Goal: Information Seeking & Learning: Learn about a topic

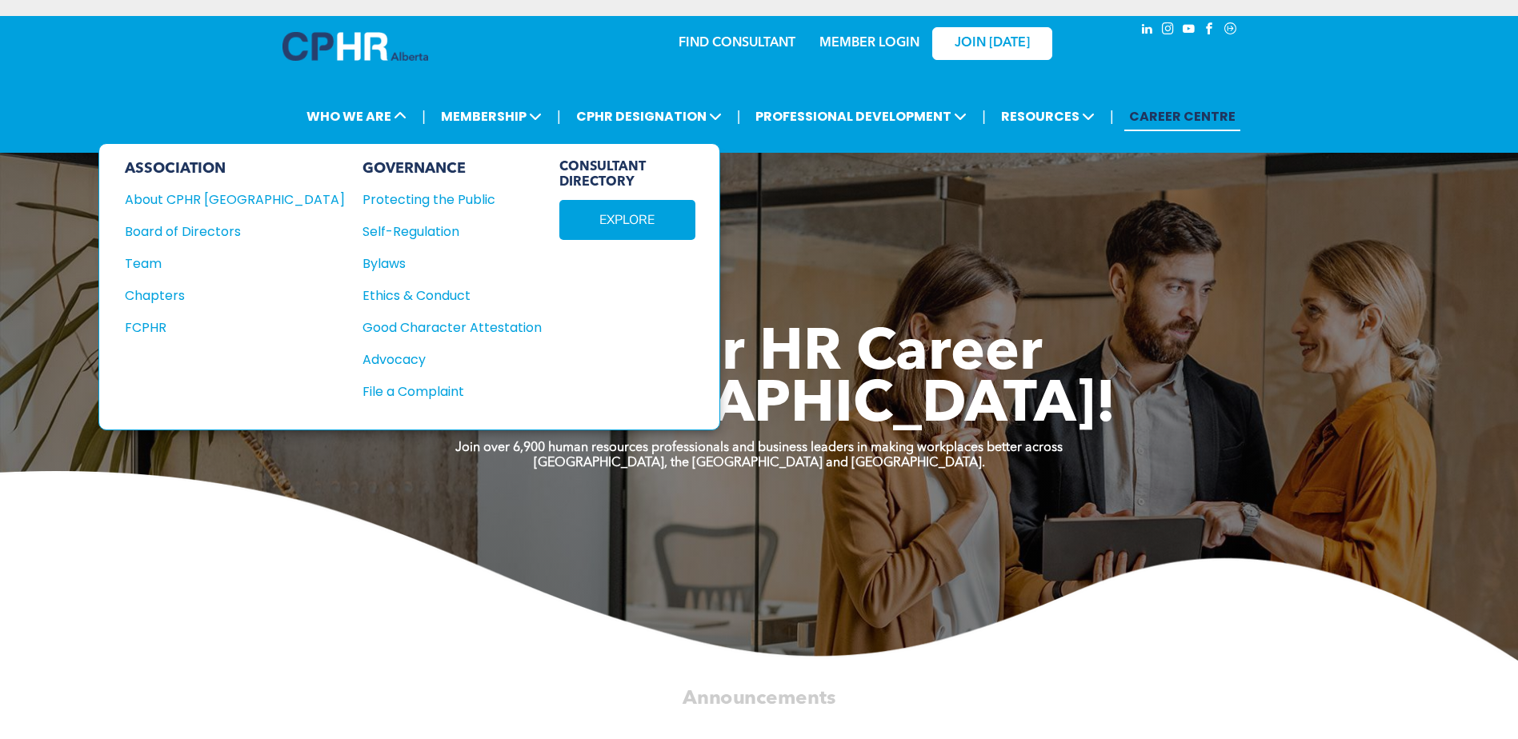
click at [161, 262] on div "Team" at bounding box center [224, 264] width 198 height 20
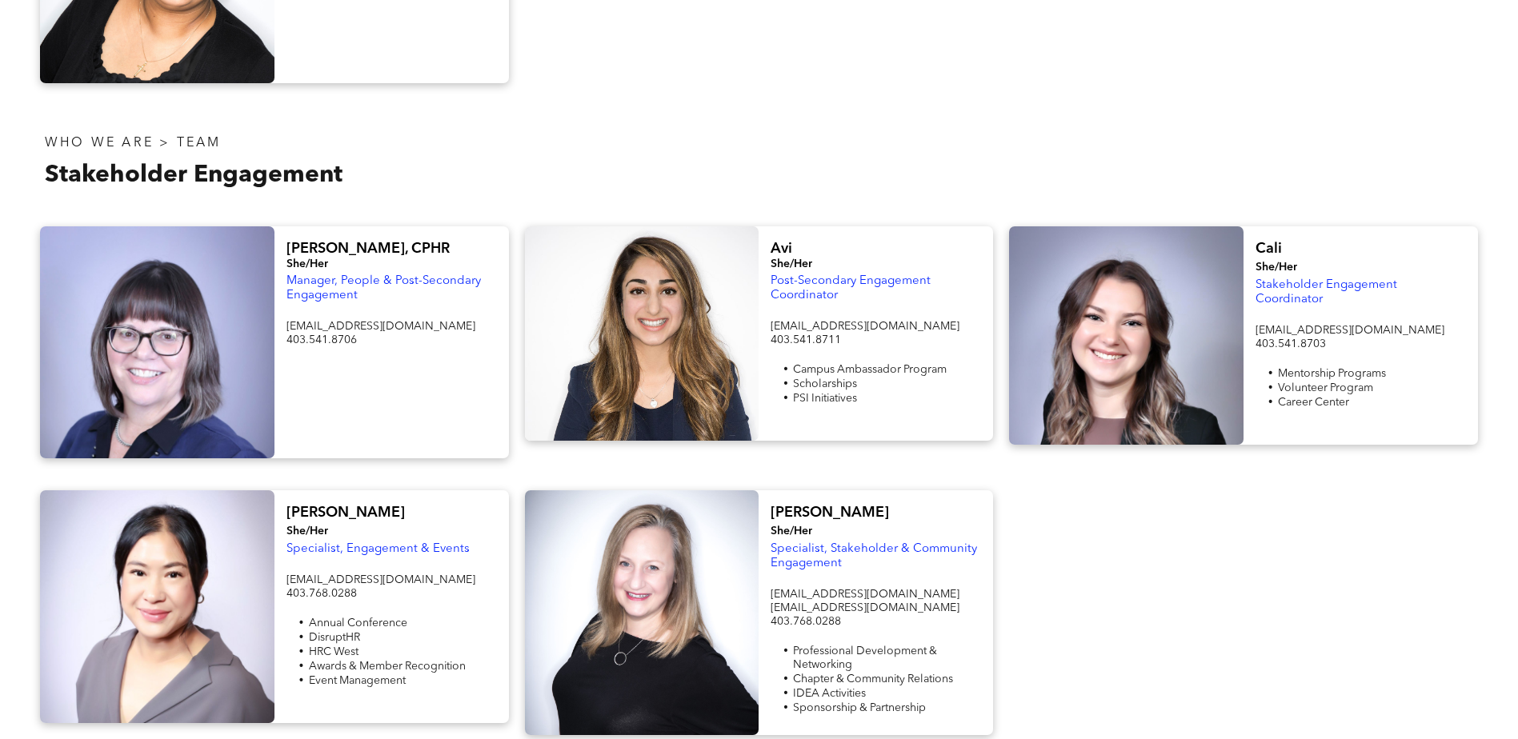
scroll to position [1200, 0]
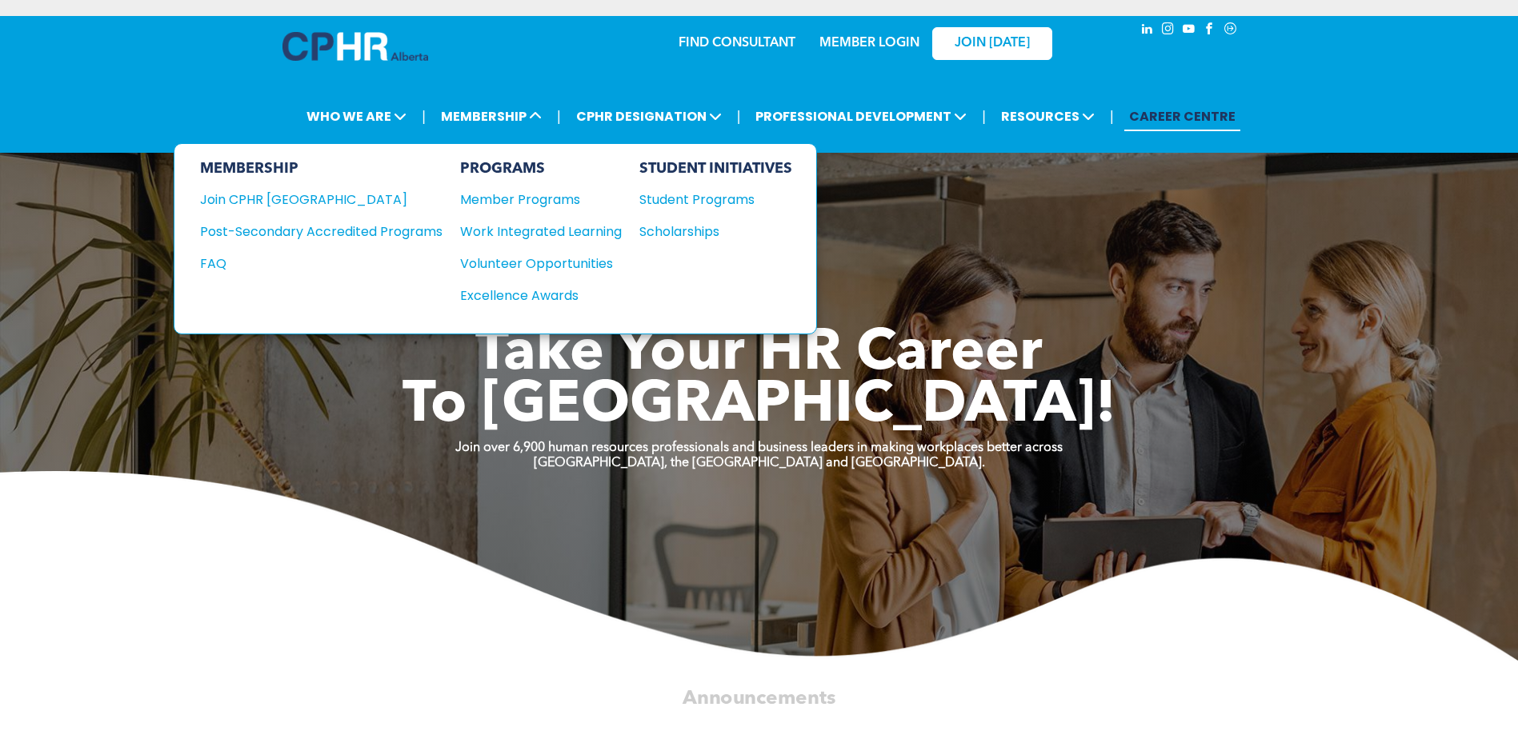
click at [678, 201] on div "Student Programs" at bounding box center [708, 200] width 138 height 20
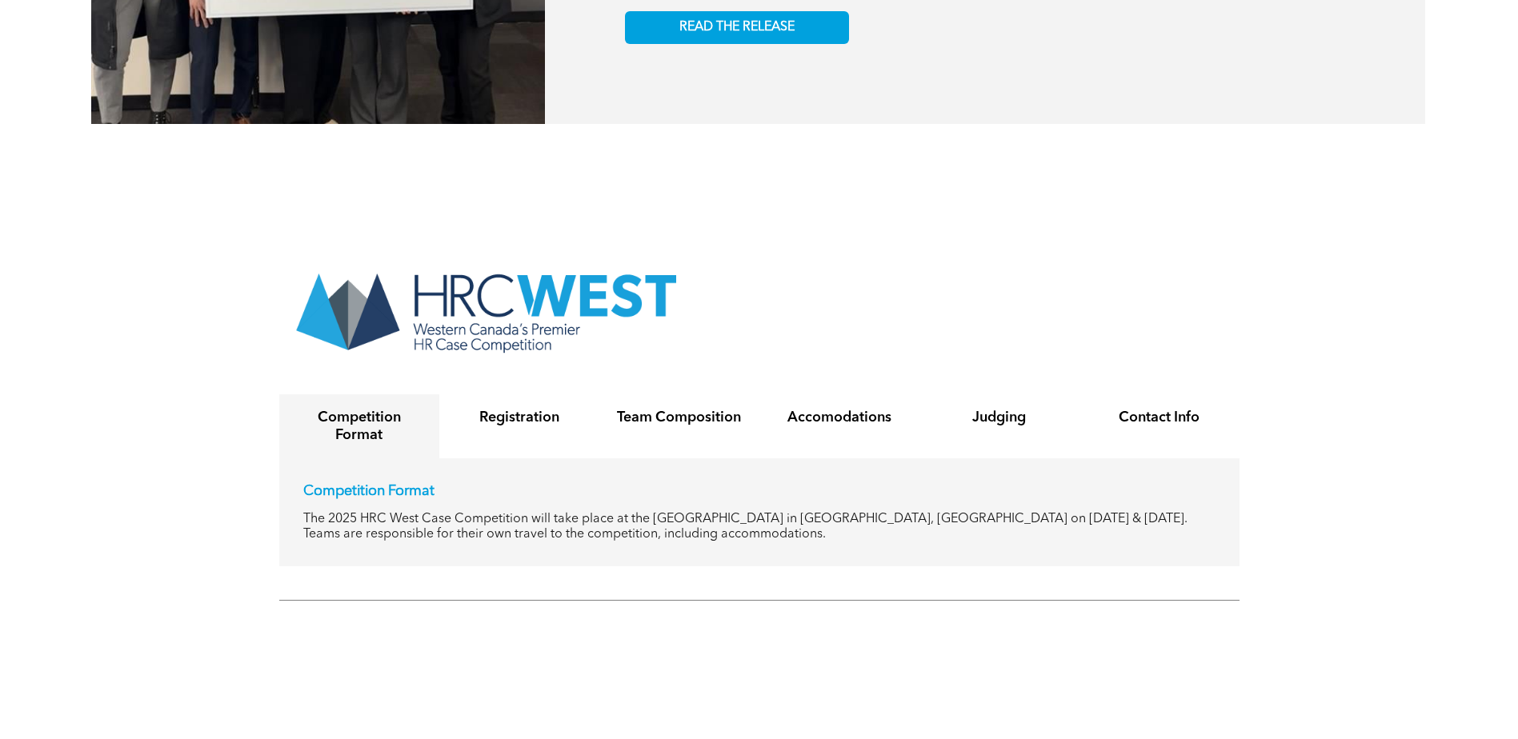
scroll to position [3040, 0]
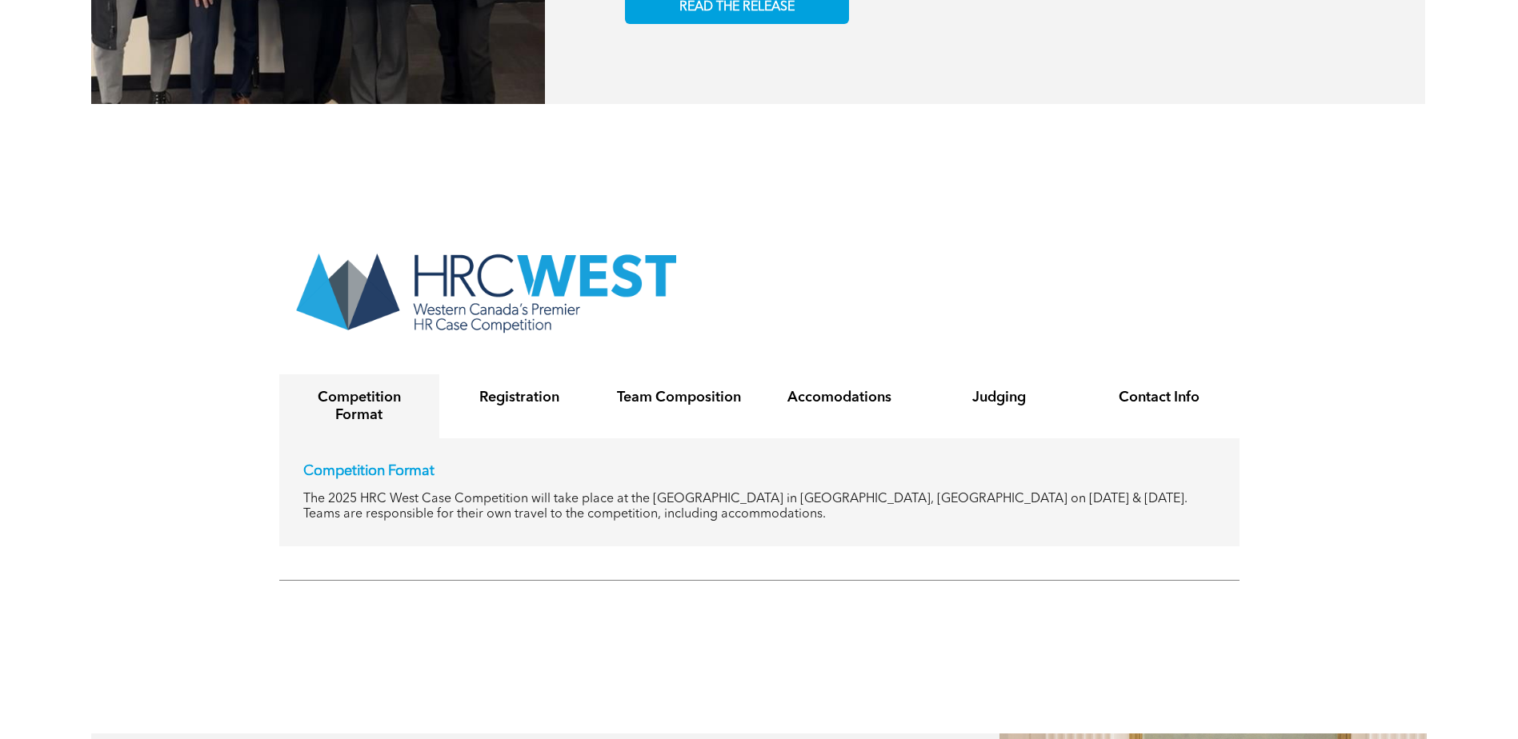
click at [358, 389] on h4 "Competition Format" at bounding box center [359, 406] width 131 height 35
click at [503, 374] on div "Registration" at bounding box center [519, 406] width 160 height 64
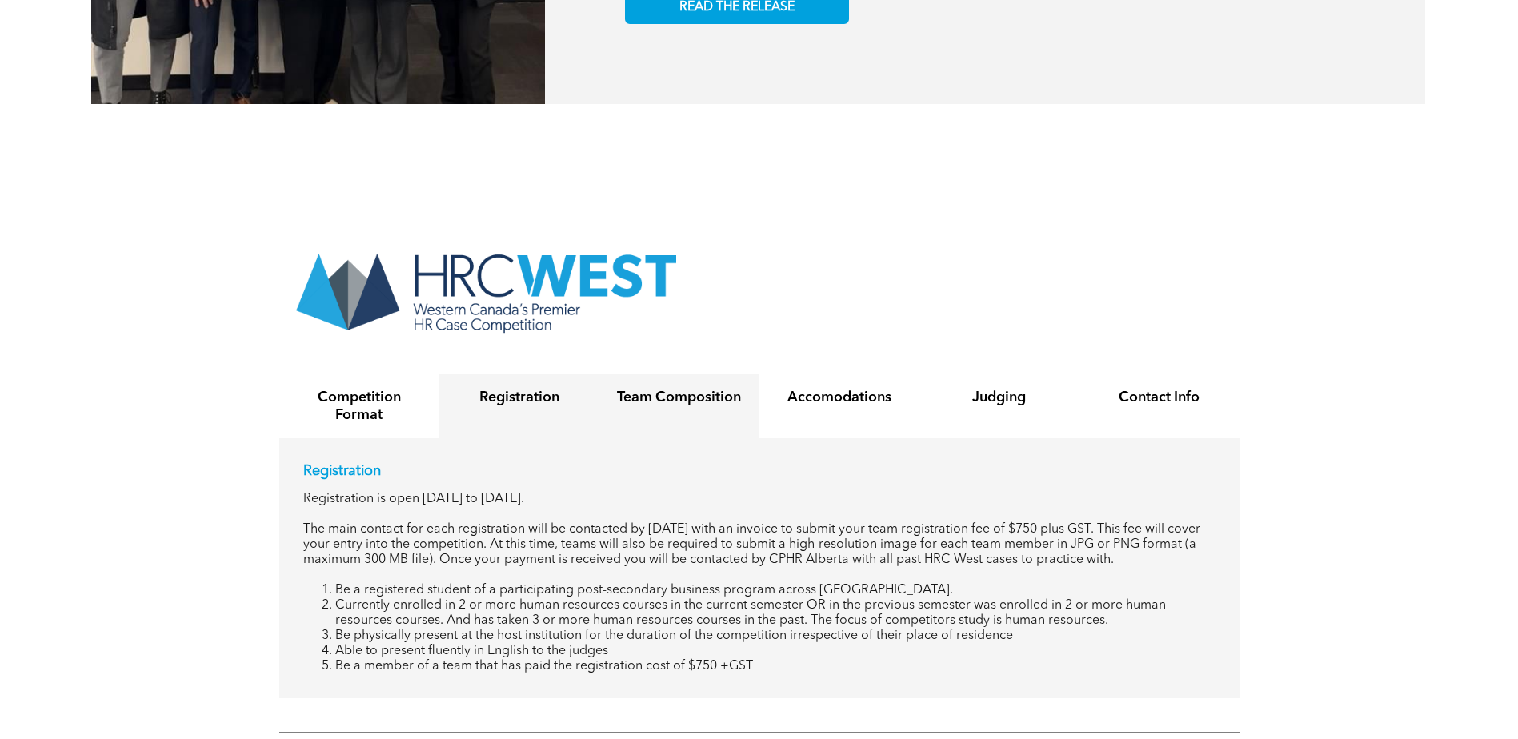
click at [657, 389] on h4 "Team Composition" at bounding box center [679, 398] width 131 height 18
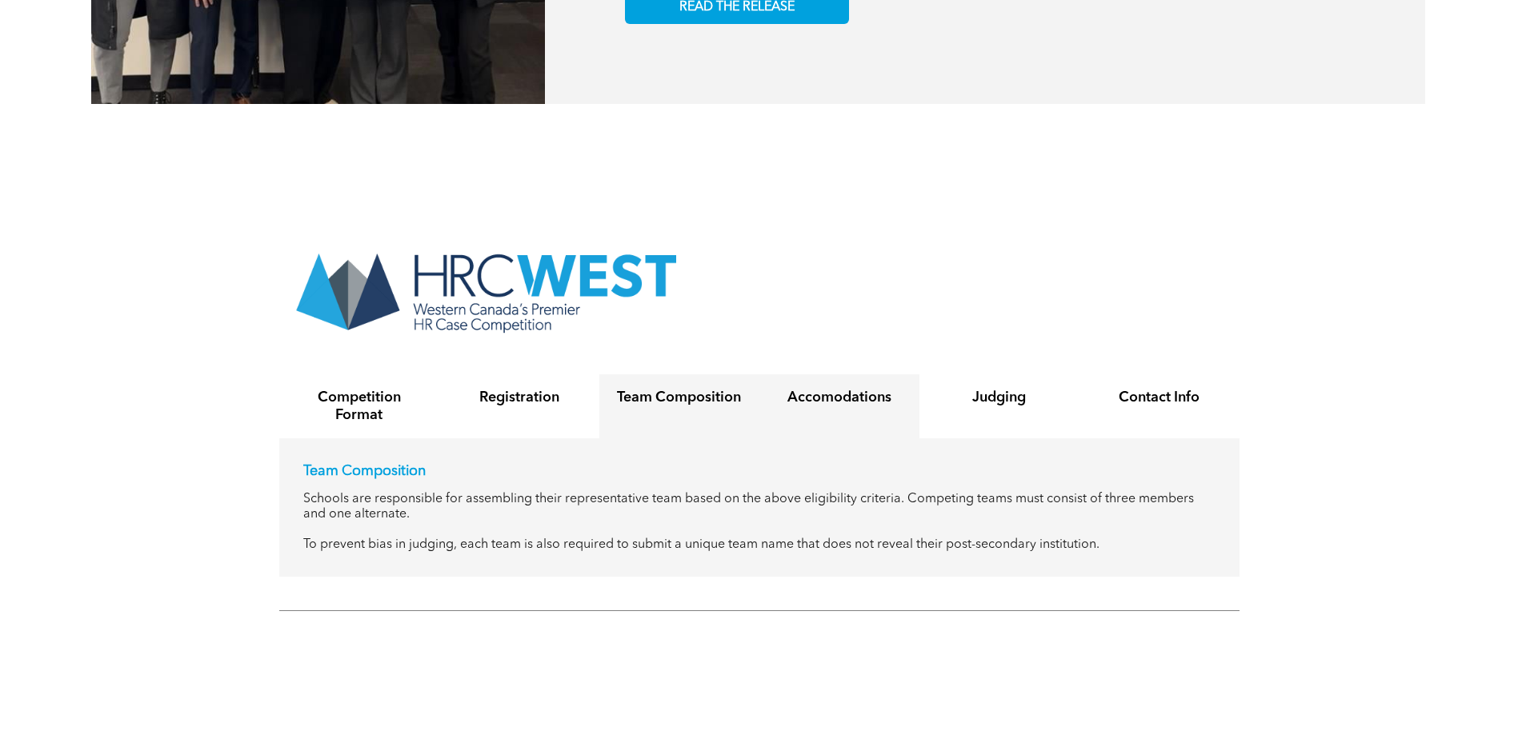
click at [794, 389] on h4 "Accomodations" at bounding box center [839, 398] width 131 height 18
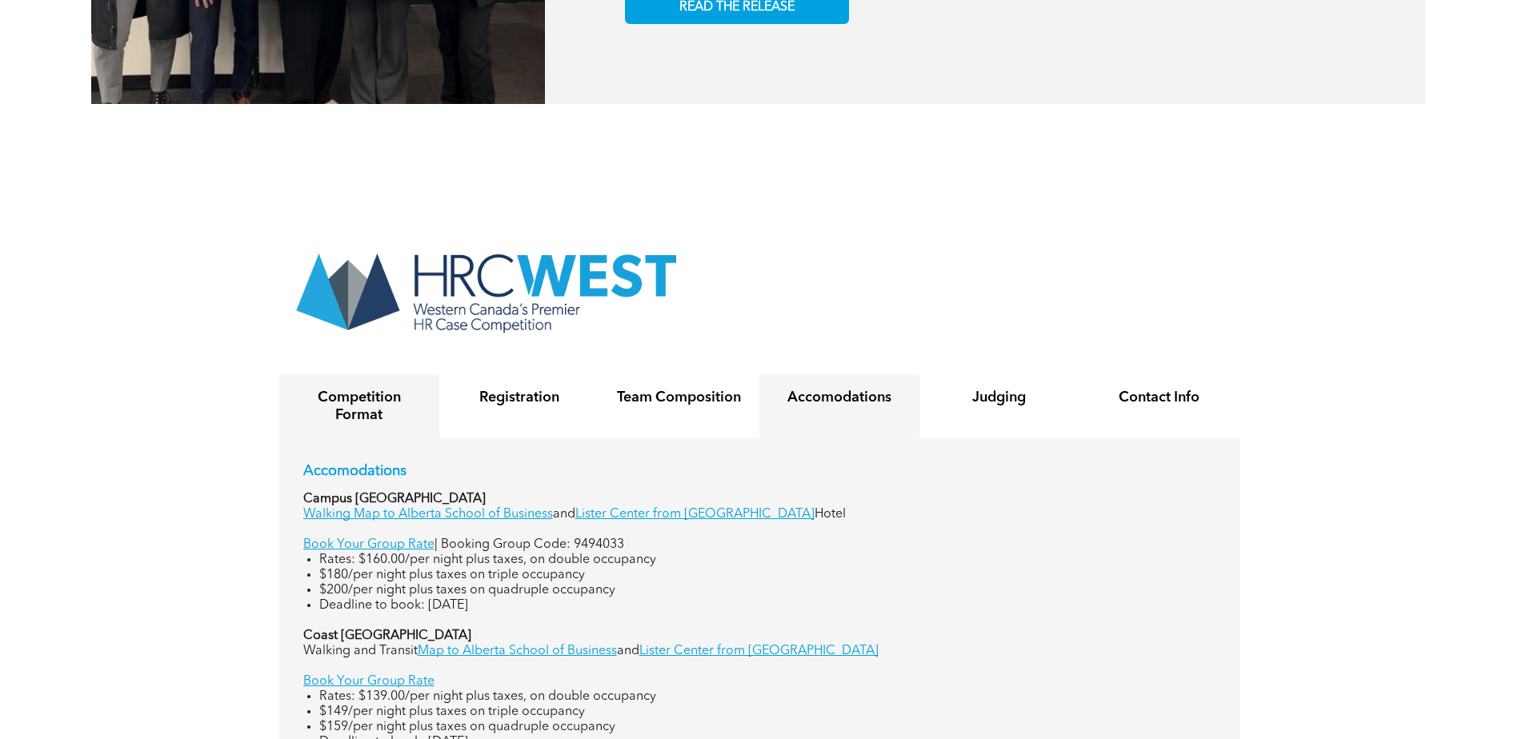
click at [376, 389] on h4 "Competition Format" at bounding box center [359, 406] width 131 height 35
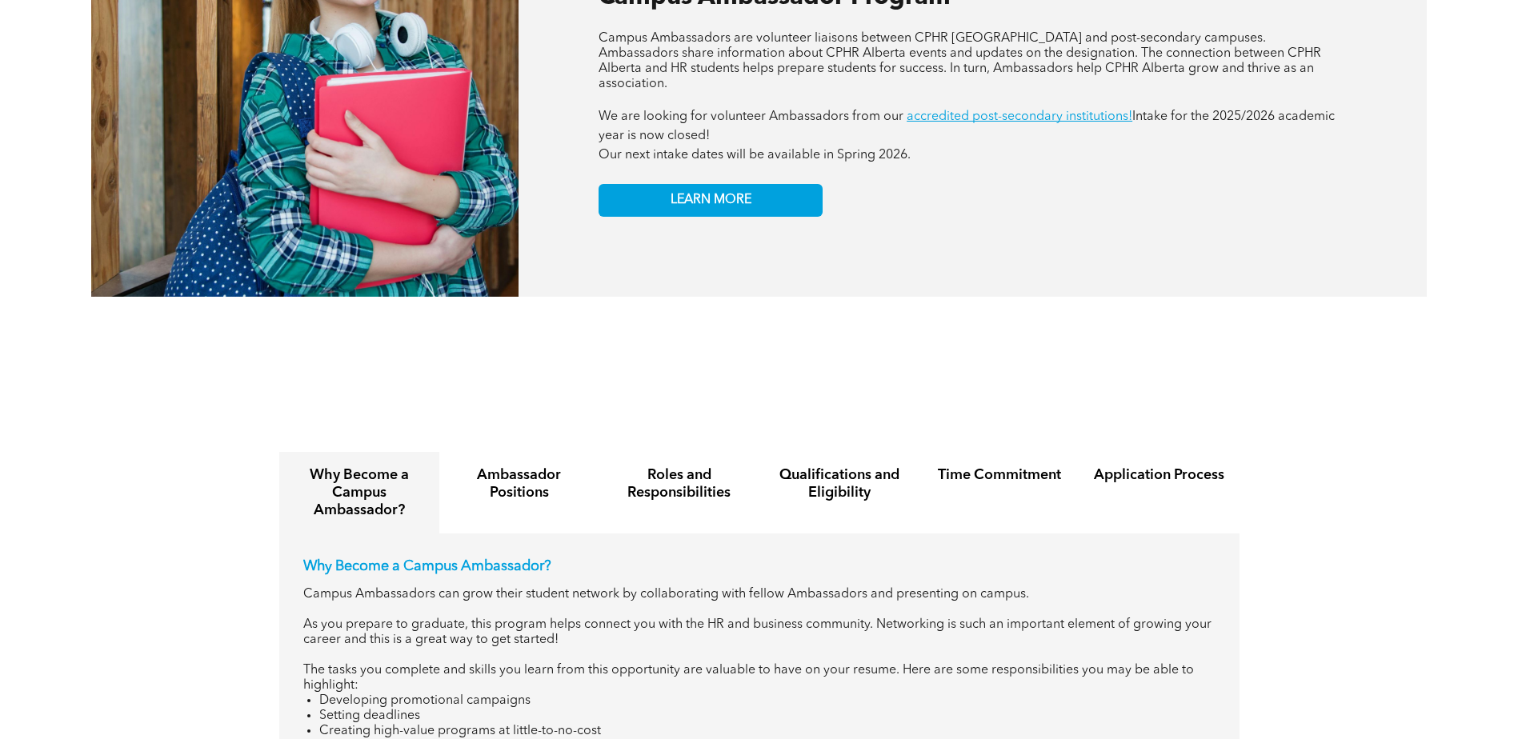
scroll to position [1840, 0]
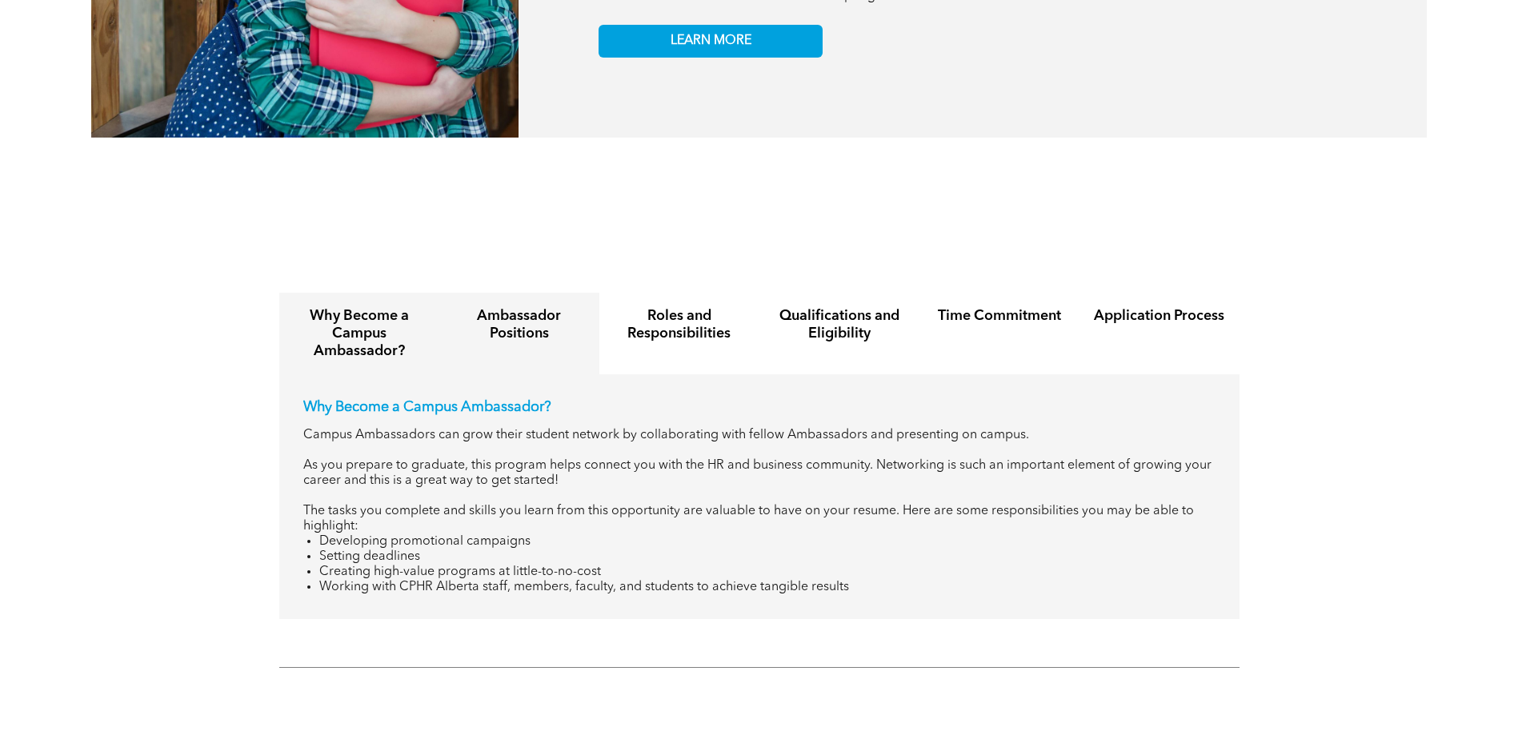
click at [508, 317] on div "Ambassador Positions" at bounding box center [519, 334] width 160 height 82
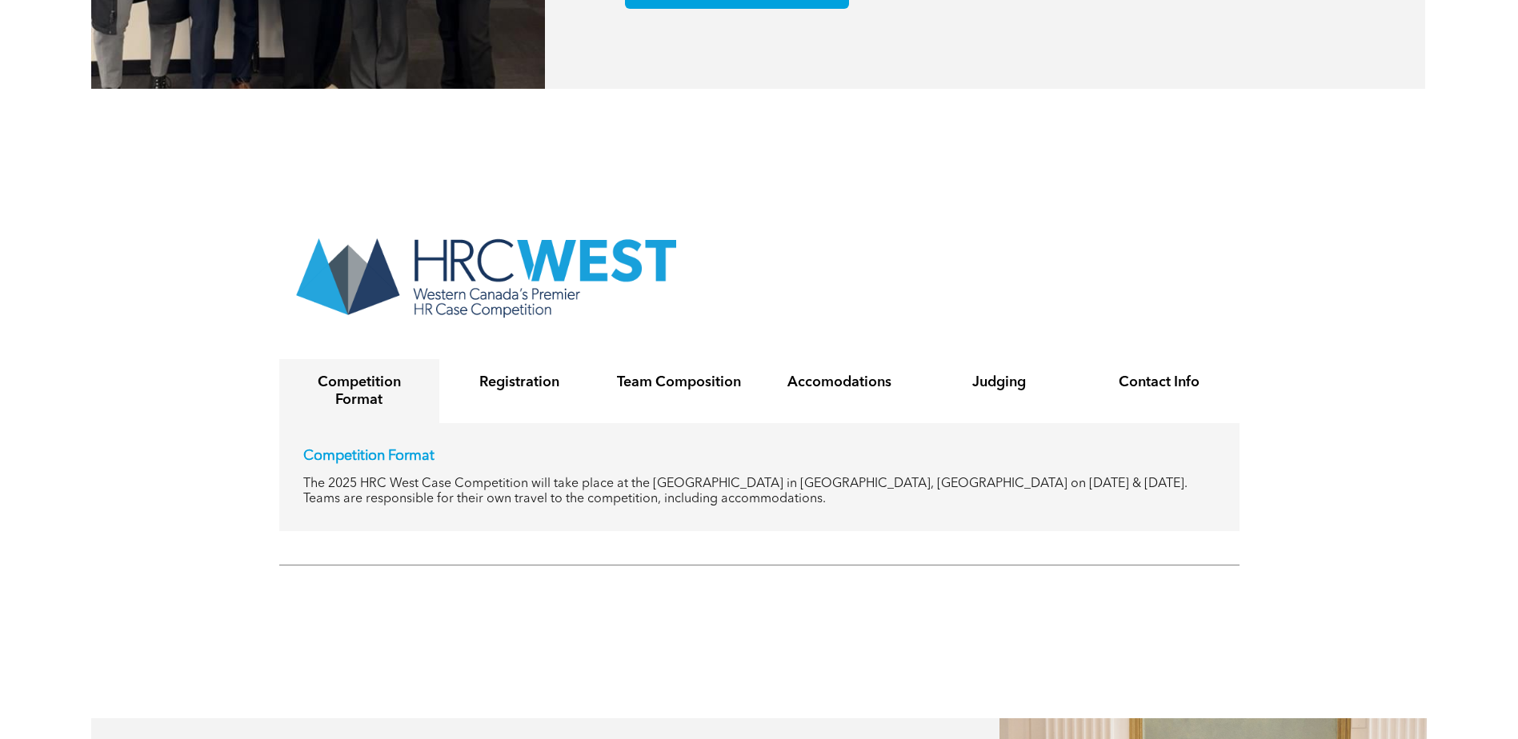
scroll to position [3120, 0]
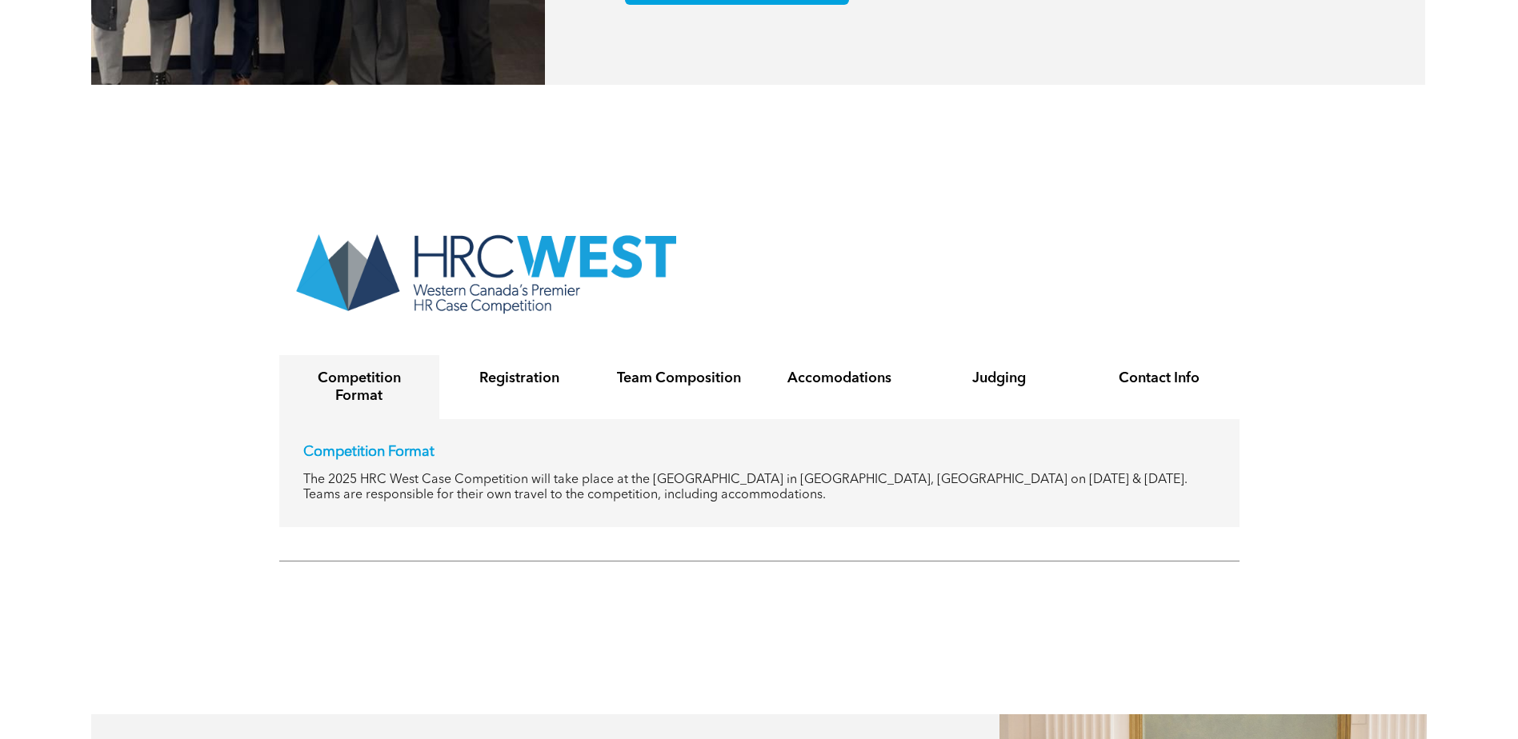
click at [366, 370] on h4 "Competition Format" at bounding box center [359, 387] width 131 height 35
click at [488, 356] on div "Registration" at bounding box center [519, 387] width 160 height 64
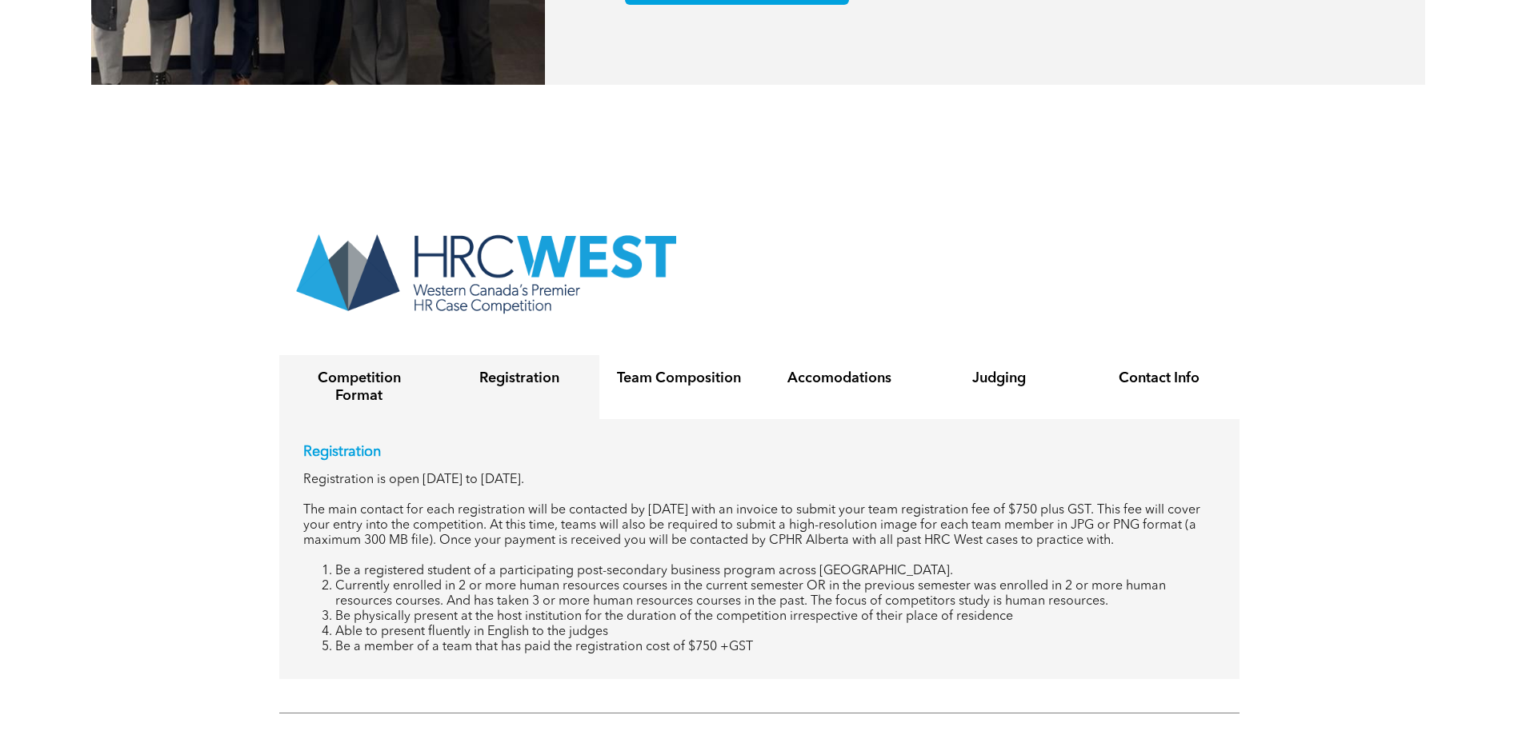
click at [393, 370] on h4 "Competition Format" at bounding box center [359, 387] width 131 height 35
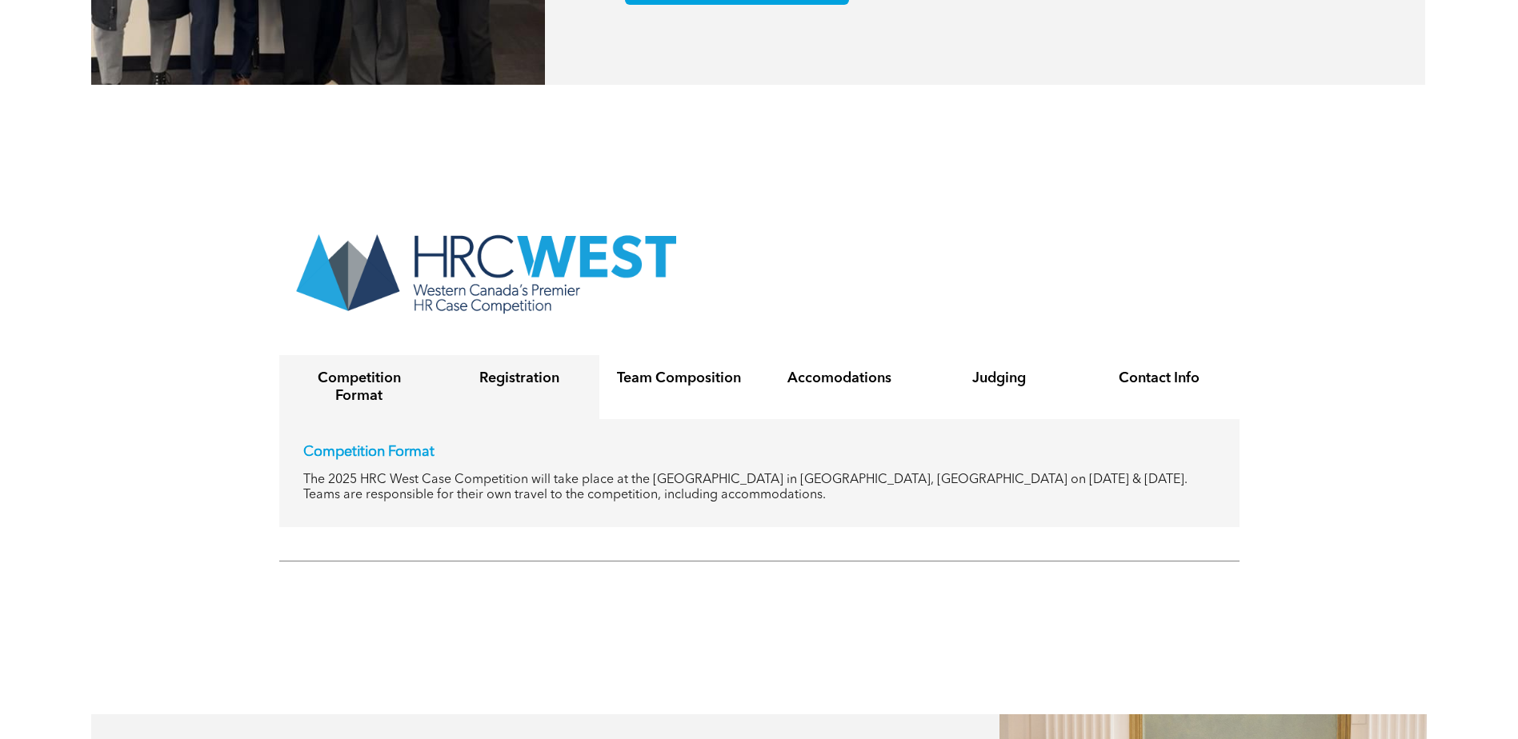
click at [534, 370] on h4 "Registration" at bounding box center [519, 379] width 131 height 18
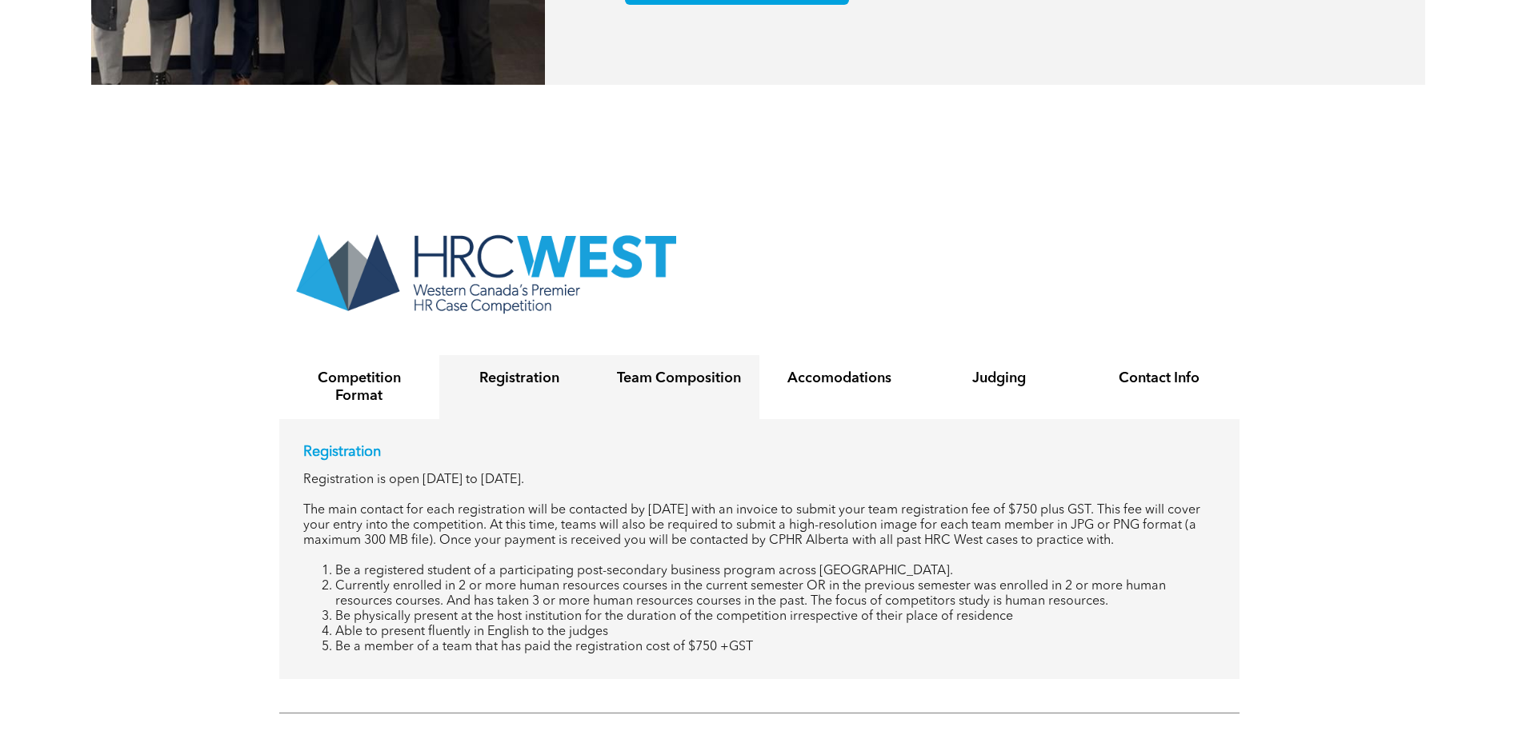
click at [657, 370] on h4 "Team Composition" at bounding box center [679, 379] width 131 height 18
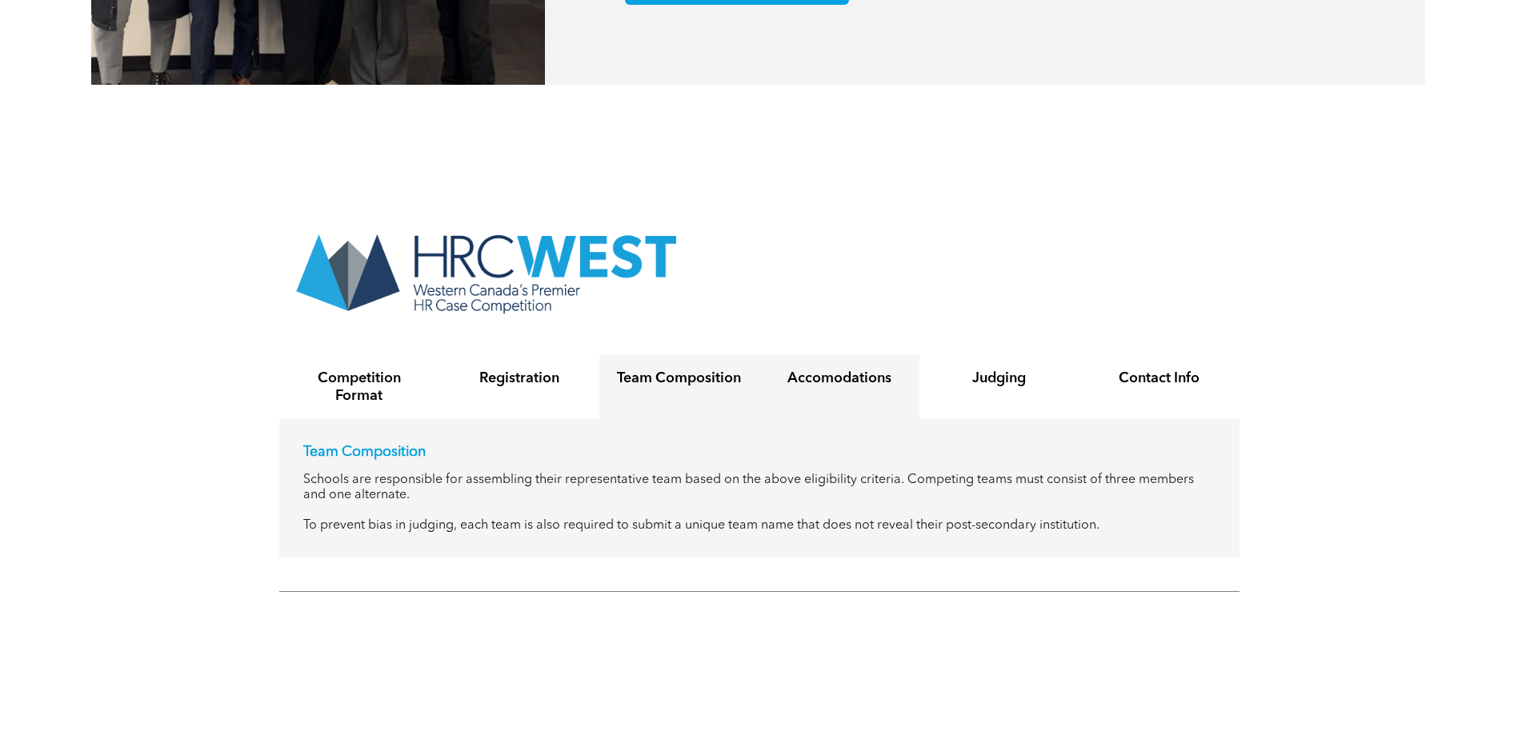
click at [839, 355] on div "Accomodations" at bounding box center [839, 387] width 160 height 64
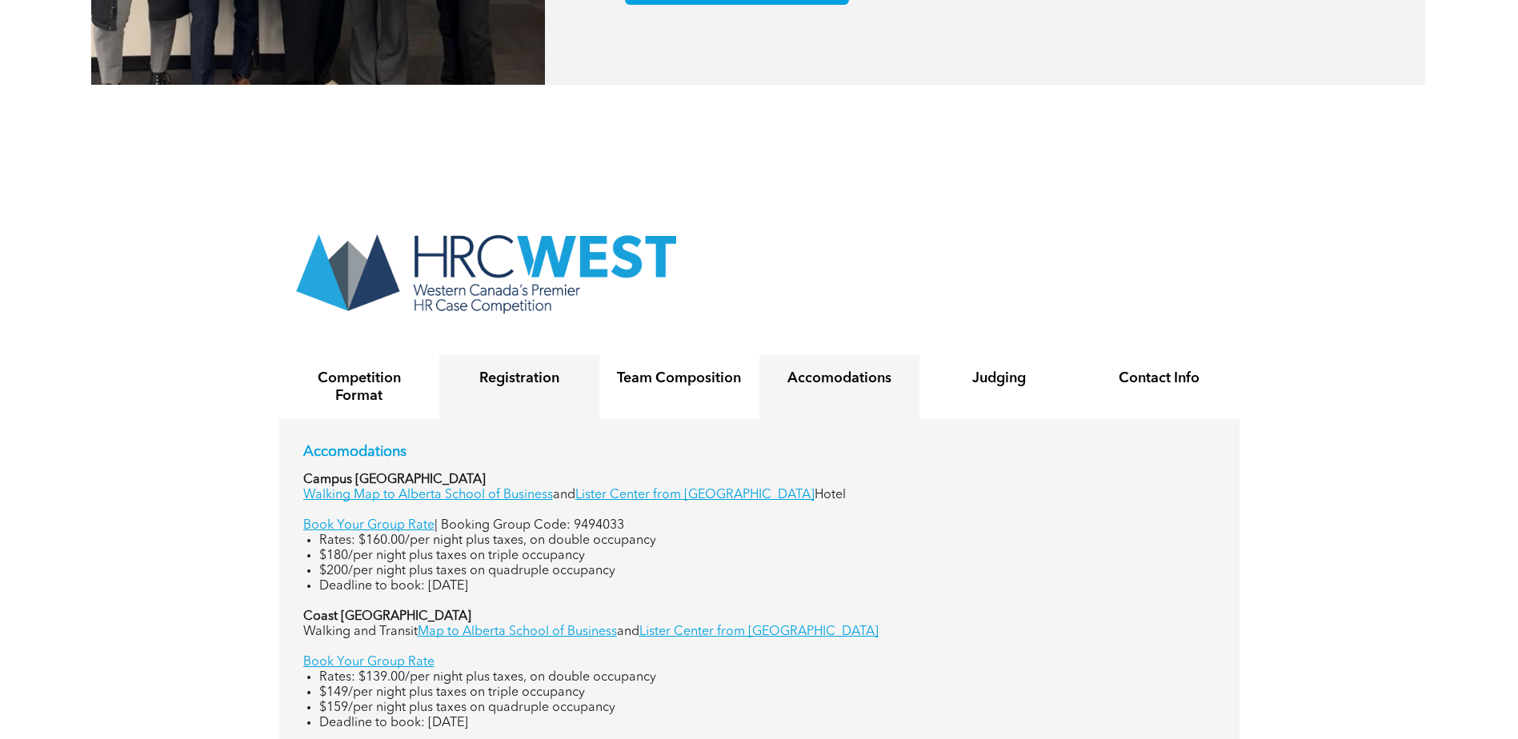
click at [481, 356] on div "Registration" at bounding box center [519, 387] width 160 height 64
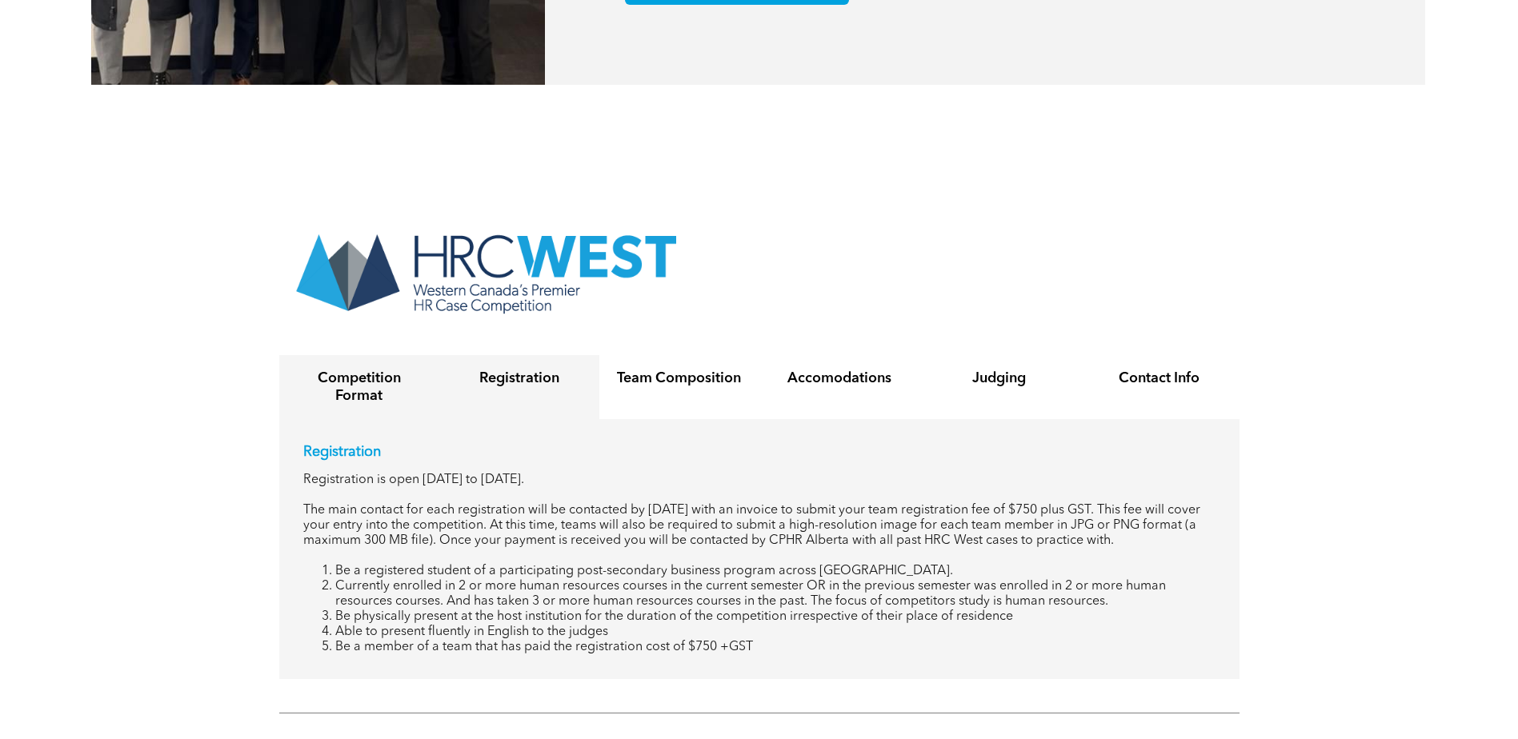
click at [376, 370] on h4 "Competition Format" at bounding box center [359, 387] width 131 height 35
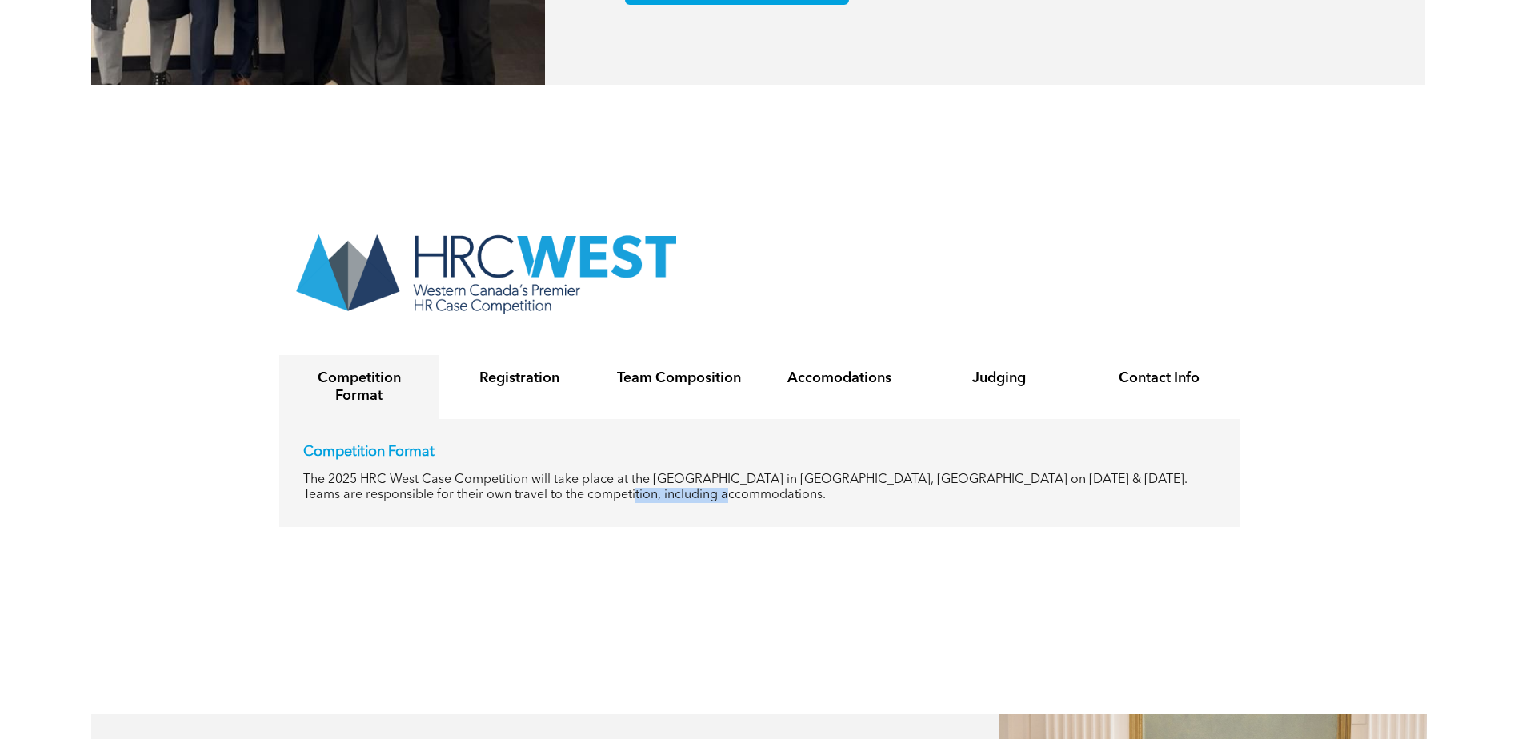
drag, startPoint x: 658, startPoint y: 452, endPoint x: 538, endPoint y: 453, distance: 120.0
click at [538, 473] on p "The 2025 HRC West Case Competition will take place at the University of Alberta…" at bounding box center [759, 488] width 912 height 30
click at [427, 473] on p "The 2025 HRC West Case Competition will take place at the University of Alberta…" at bounding box center [759, 488] width 912 height 30
drag, startPoint x: 428, startPoint y: 453, endPoint x: 899, endPoint y: 454, distance: 471.3
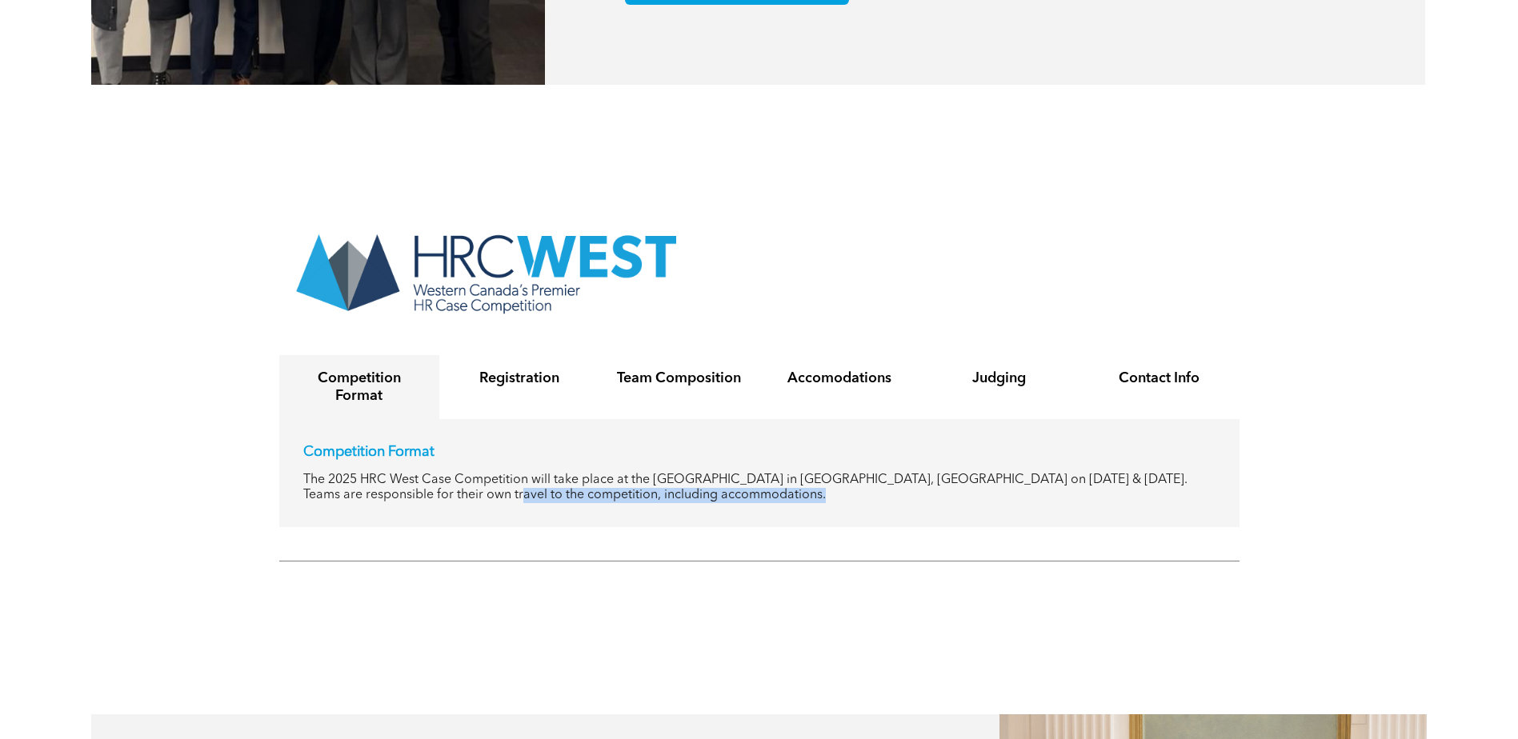
click at [899, 473] on p "The 2025 HRC West Case Competition will take place at the University of Alberta…" at bounding box center [759, 488] width 912 height 30
click at [563, 355] on div "Registration" at bounding box center [519, 387] width 160 height 64
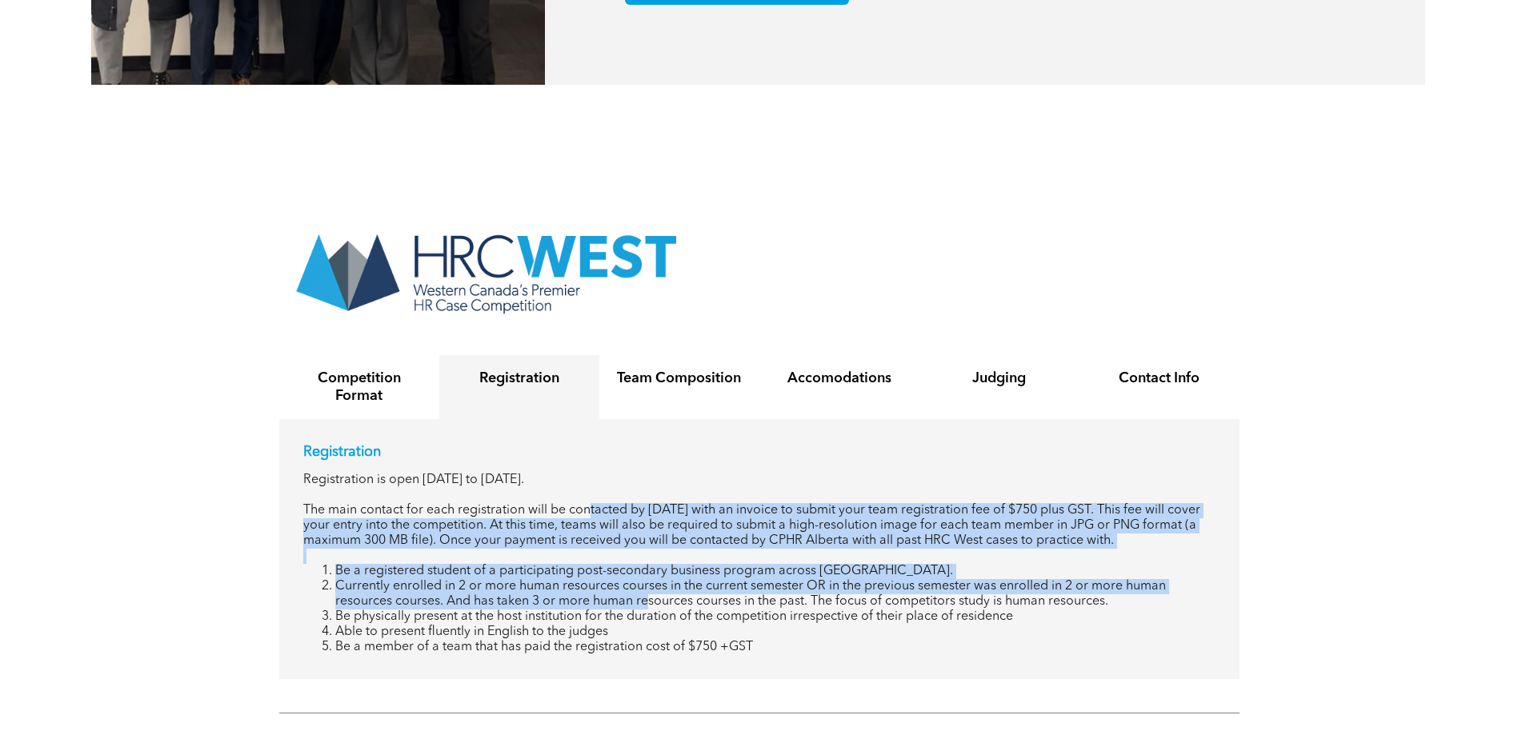
drag, startPoint x: 588, startPoint y: 478, endPoint x: 638, endPoint y: 566, distance: 100.3
click at [638, 566] on div "Registration Registration is open September 16, 2024 to December 16, 2024. The …" at bounding box center [759, 549] width 912 height 212
click at [638, 579] on li "Currently enrolled in 2 or more human resources courses in the current semester…" at bounding box center [775, 594] width 880 height 30
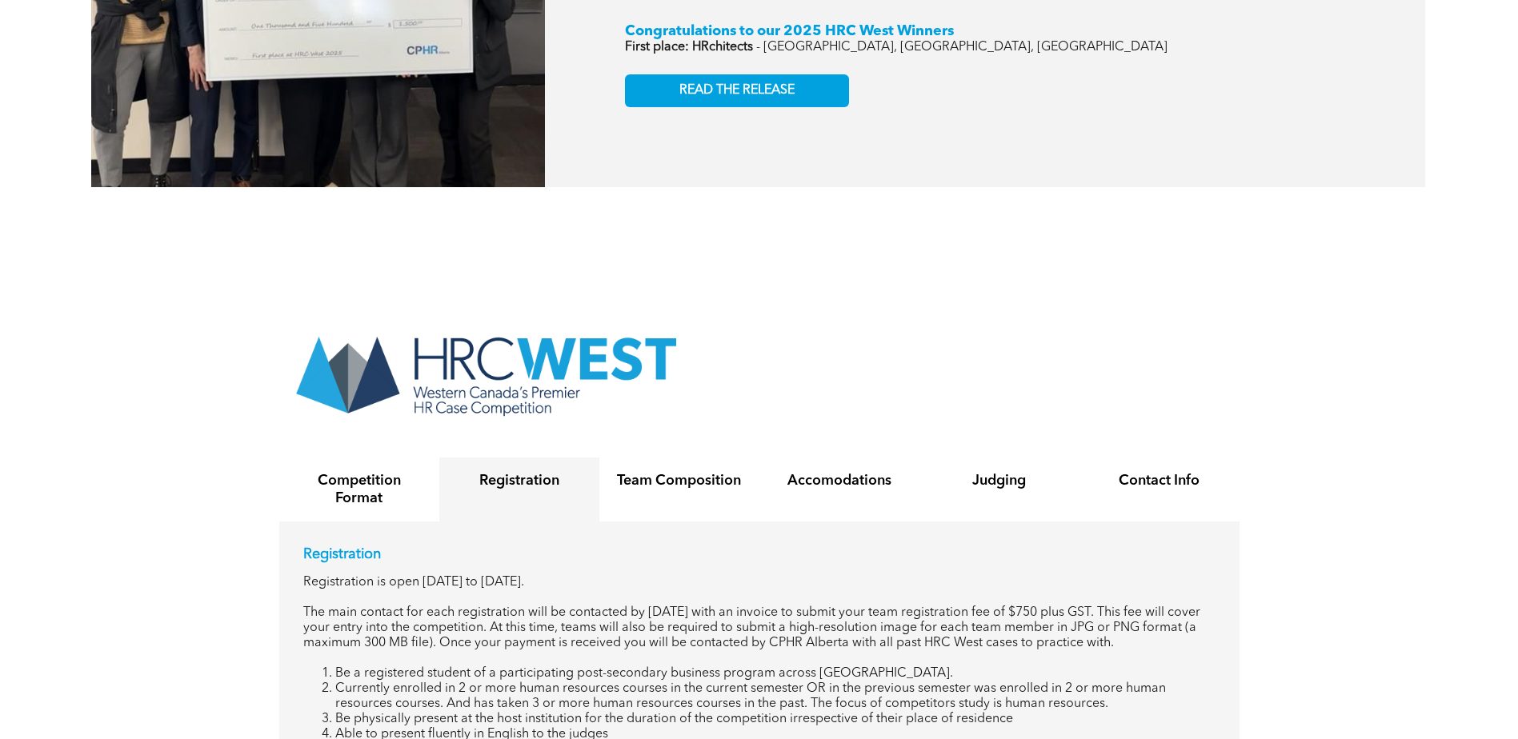
scroll to position [3040, 0]
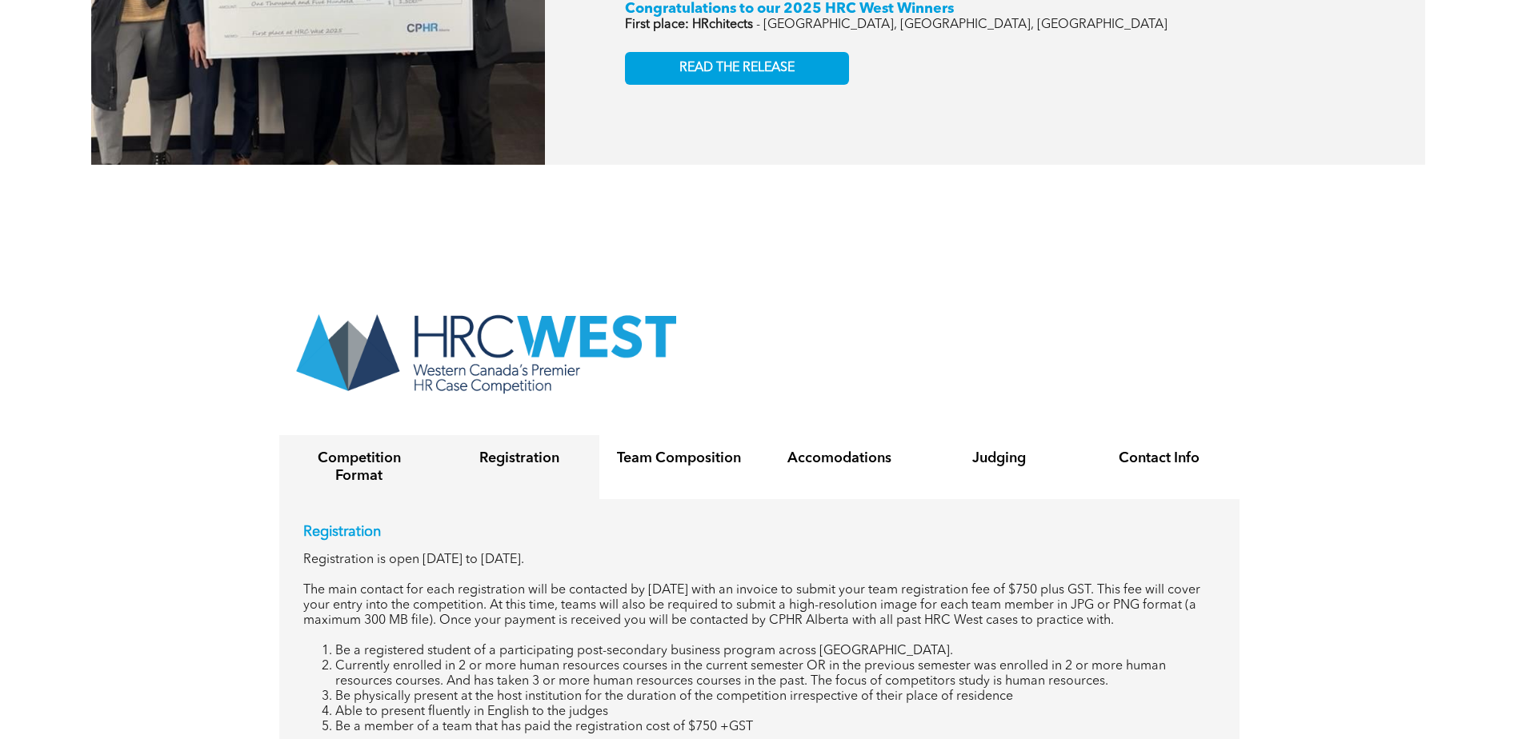
click at [402, 450] on h4 "Competition Format" at bounding box center [359, 467] width 131 height 35
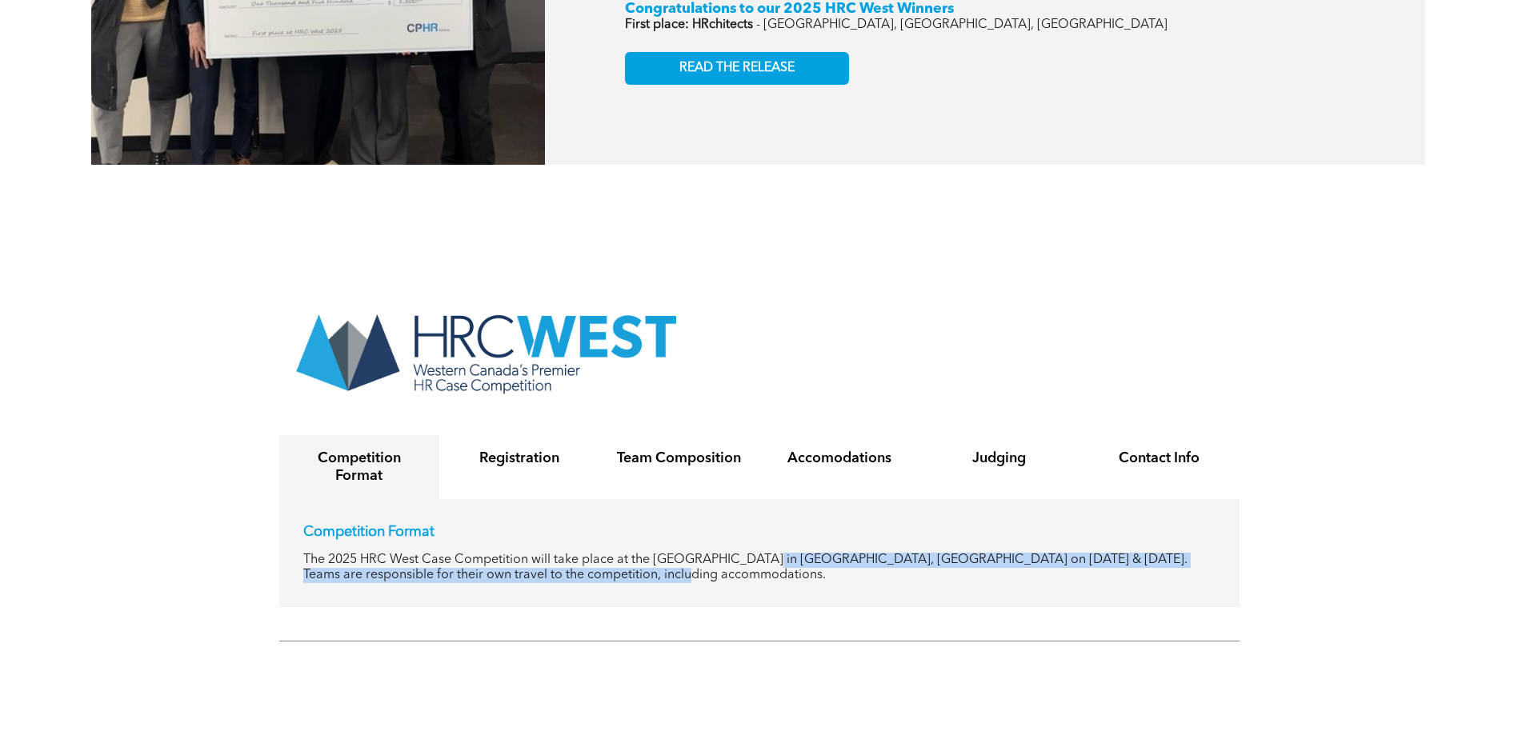
drag, startPoint x: 617, startPoint y: 556, endPoint x: 750, endPoint y: 506, distance: 142.1
click at [750, 506] on div "Competition Format The 2025 HRC West Case Competition will take place at the Un…" at bounding box center [759, 553] width 960 height 108
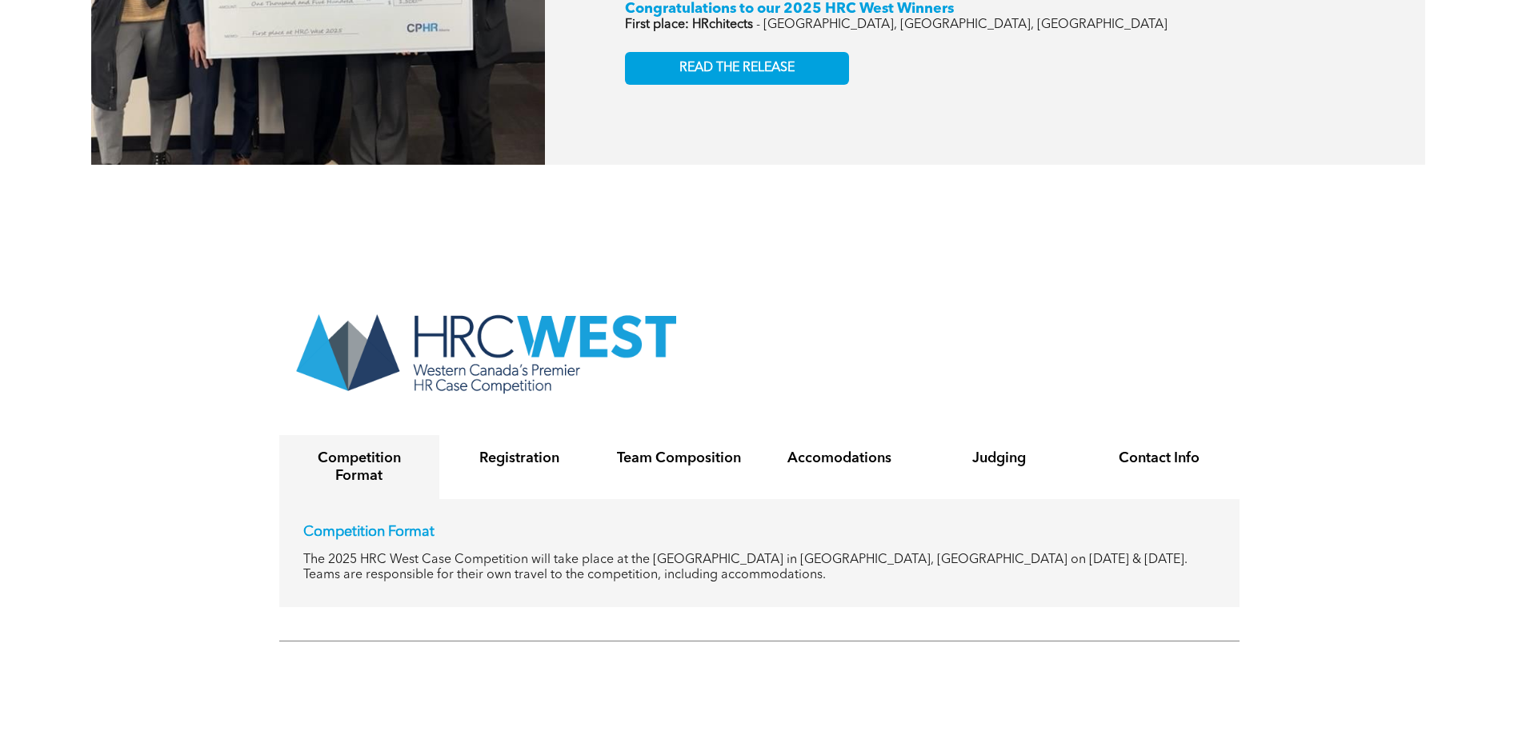
drag, startPoint x: 750, startPoint y: 506, endPoint x: 763, endPoint y: 542, distance: 38.5
click at [763, 553] on p "The 2025 HRC West Case Competition will take place at the University of Alberta…" at bounding box center [759, 568] width 912 height 30
drag, startPoint x: 769, startPoint y: 533, endPoint x: 1018, endPoint y: 530, distance: 248.8
click at [1018, 553] on p "The 2025 HRC West Case Competition will take place at the University of Alberta…" at bounding box center [759, 568] width 912 height 30
click at [1015, 553] on p "The 2025 HRC West Case Competition will take place at the University of Alberta…" at bounding box center [759, 568] width 912 height 30
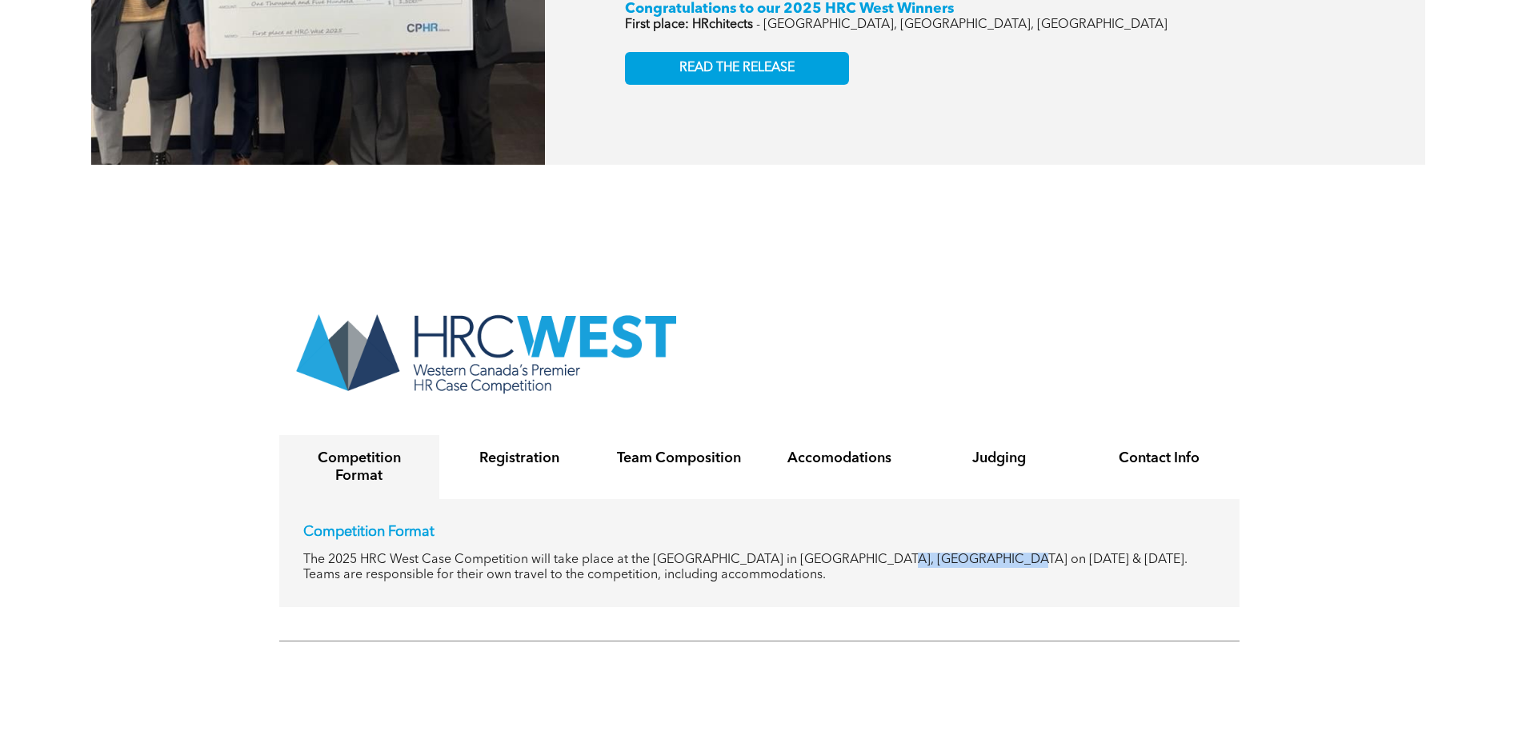
drag, startPoint x: 975, startPoint y: 527, endPoint x: 861, endPoint y: 519, distance: 113.9
click at [861, 553] on p "The 2025 HRC West Case Competition will take place at the University of Alberta…" at bounding box center [759, 568] width 912 height 30
click at [859, 553] on p "The 2025 HRC West Case Competition will take place at the University of Alberta…" at bounding box center [759, 568] width 912 height 30
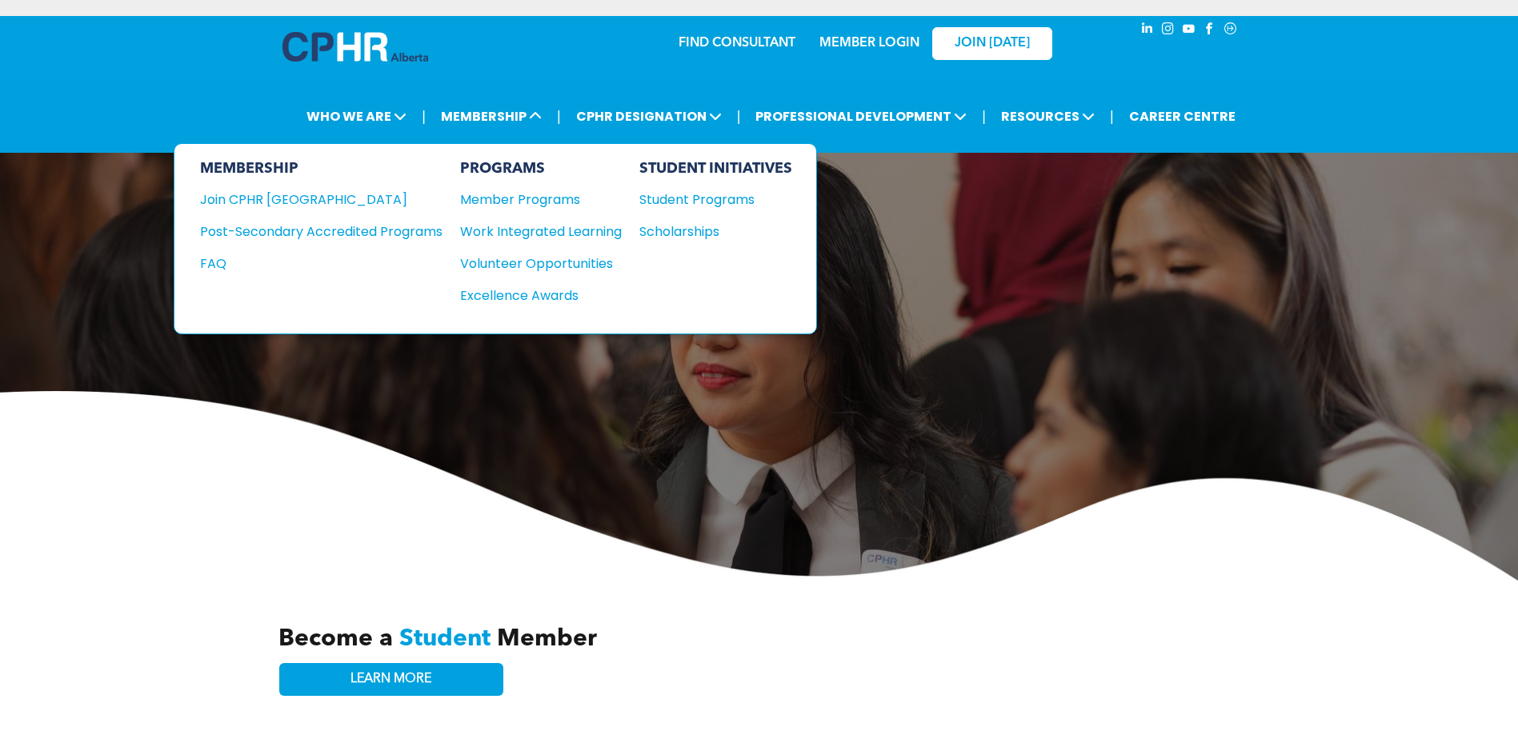
click at [692, 199] on div "Student Programs" at bounding box center [708, 200] width 138 height 20
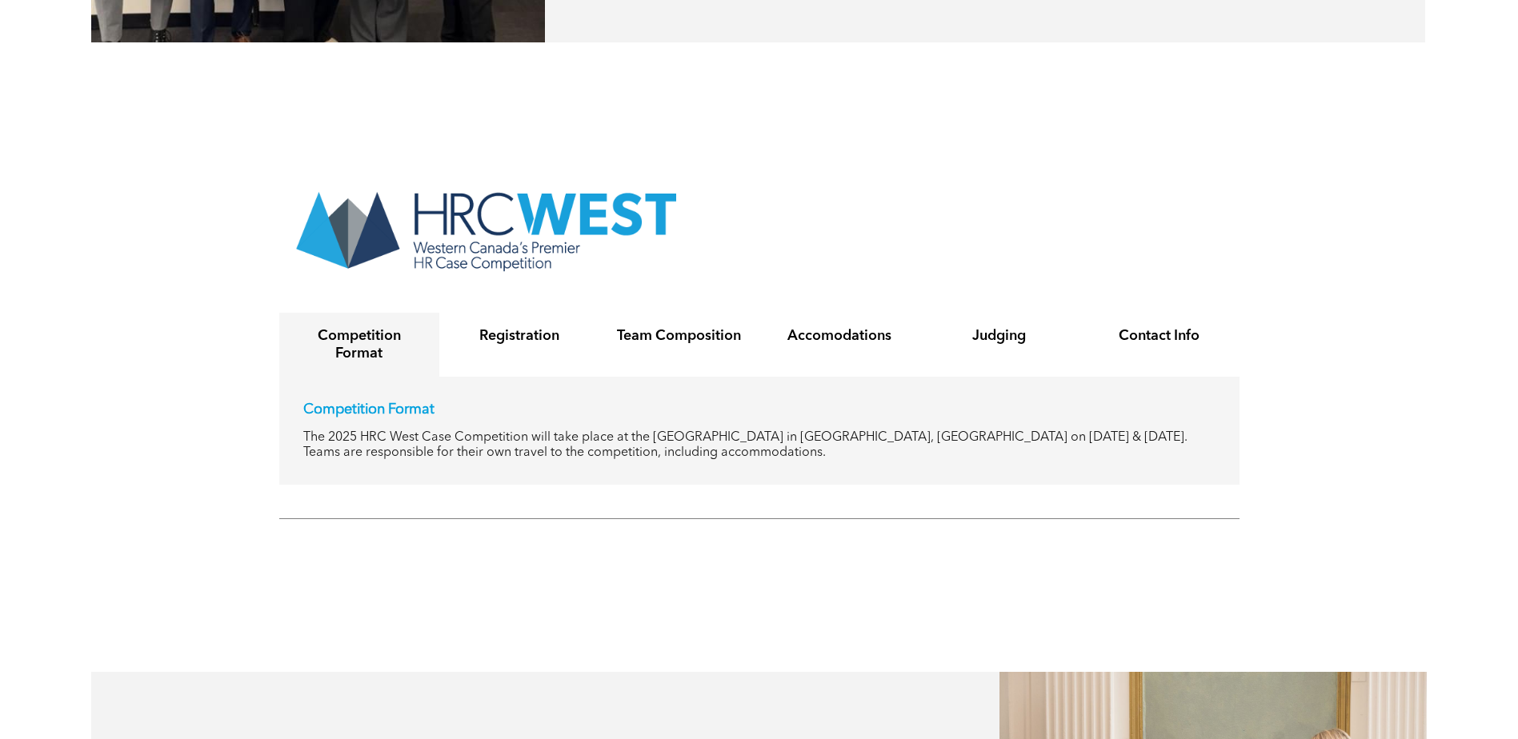
scroll to position [3120, 0]
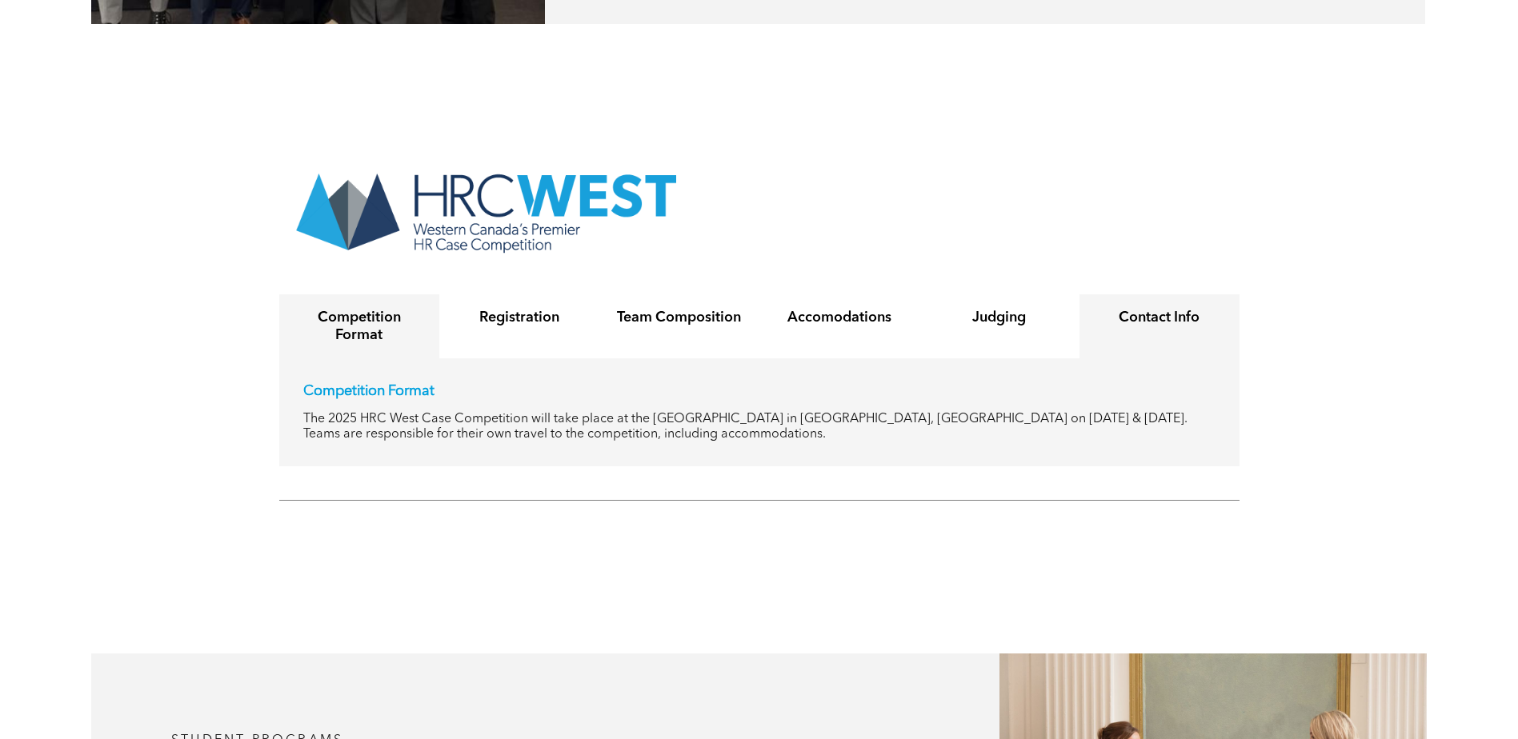
click at [1146, 295] on div "Contact Info" at bounding box center [1159, 326] width 160 height 64
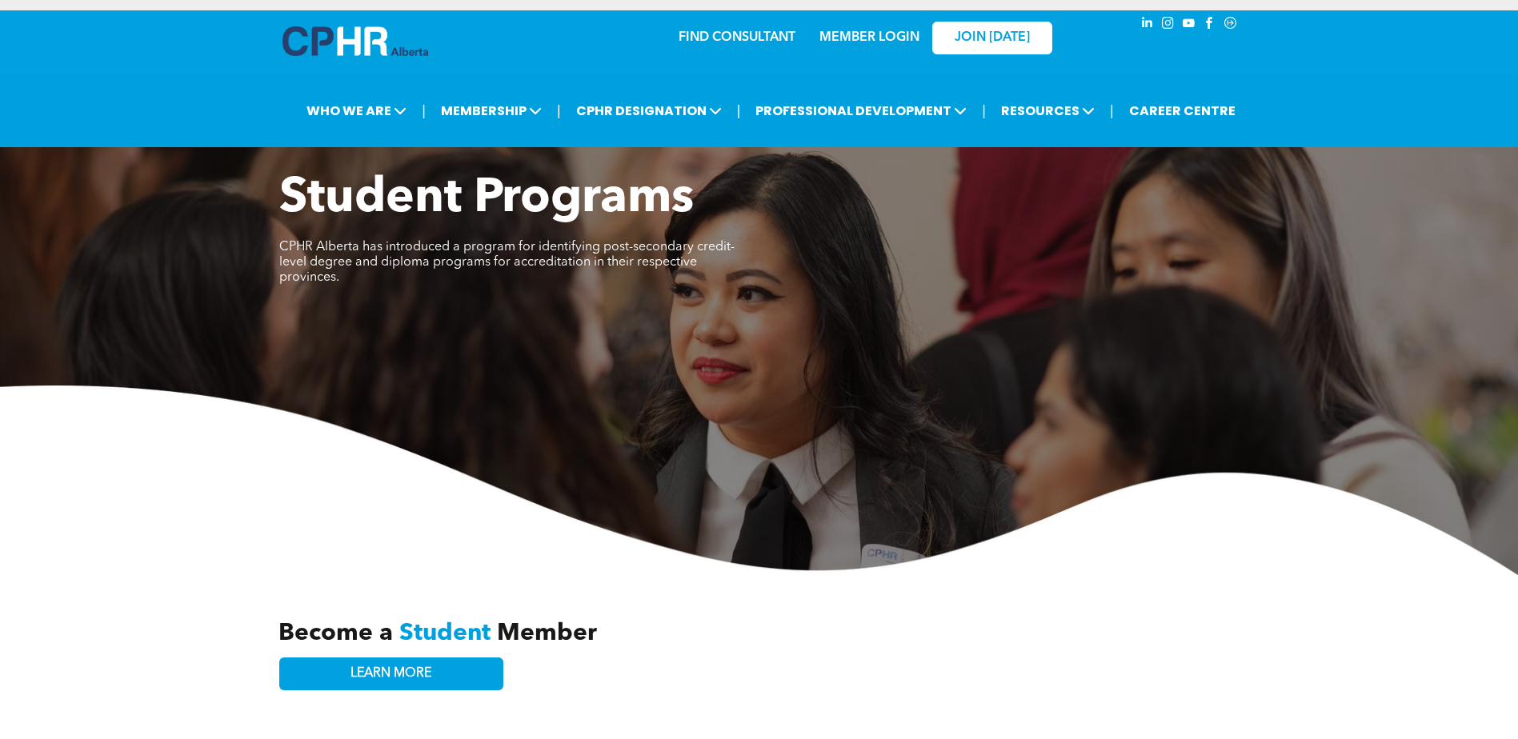
scroll to position [0, 0]
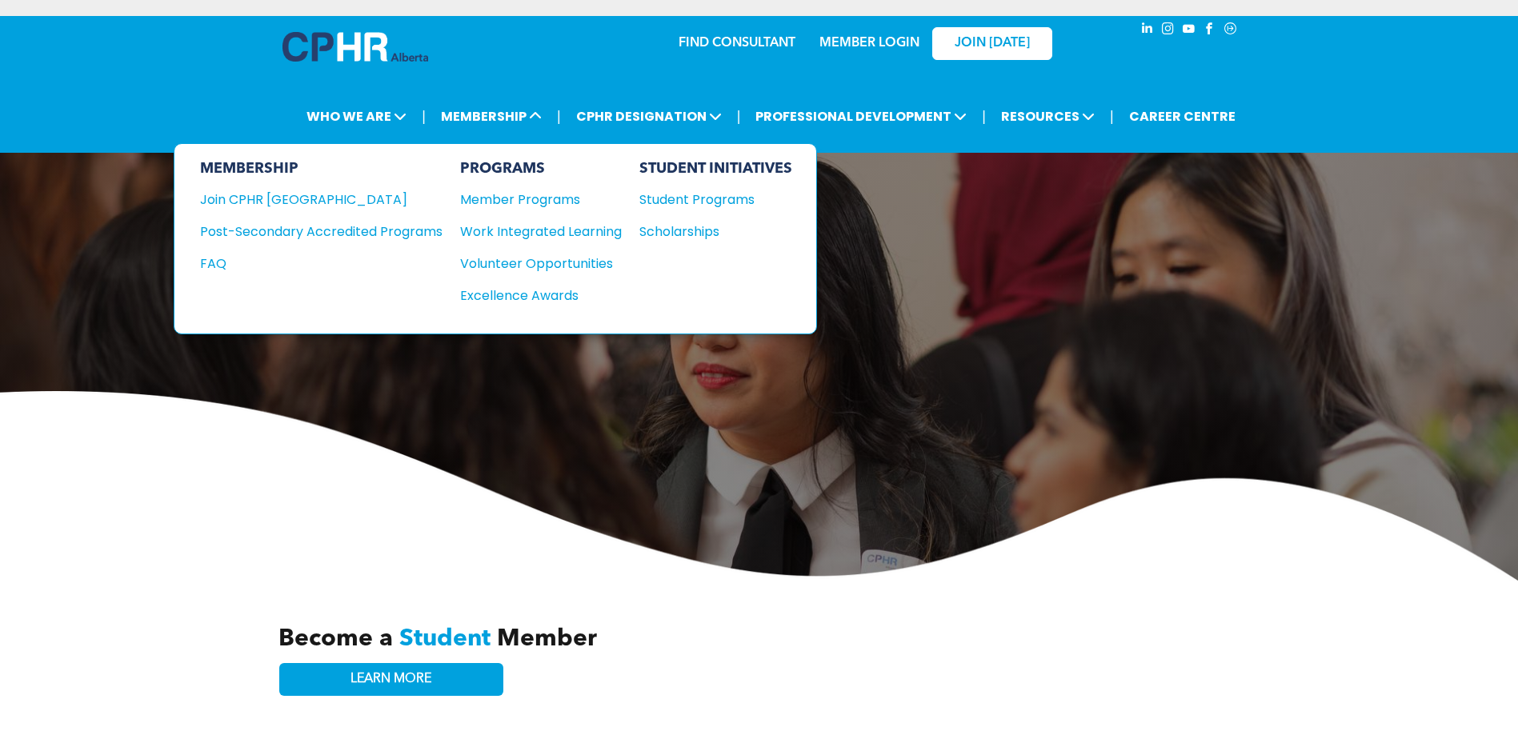
click at [674, 236] on div "Scholarships" at bounding box center [708, 232] width 138 height 20
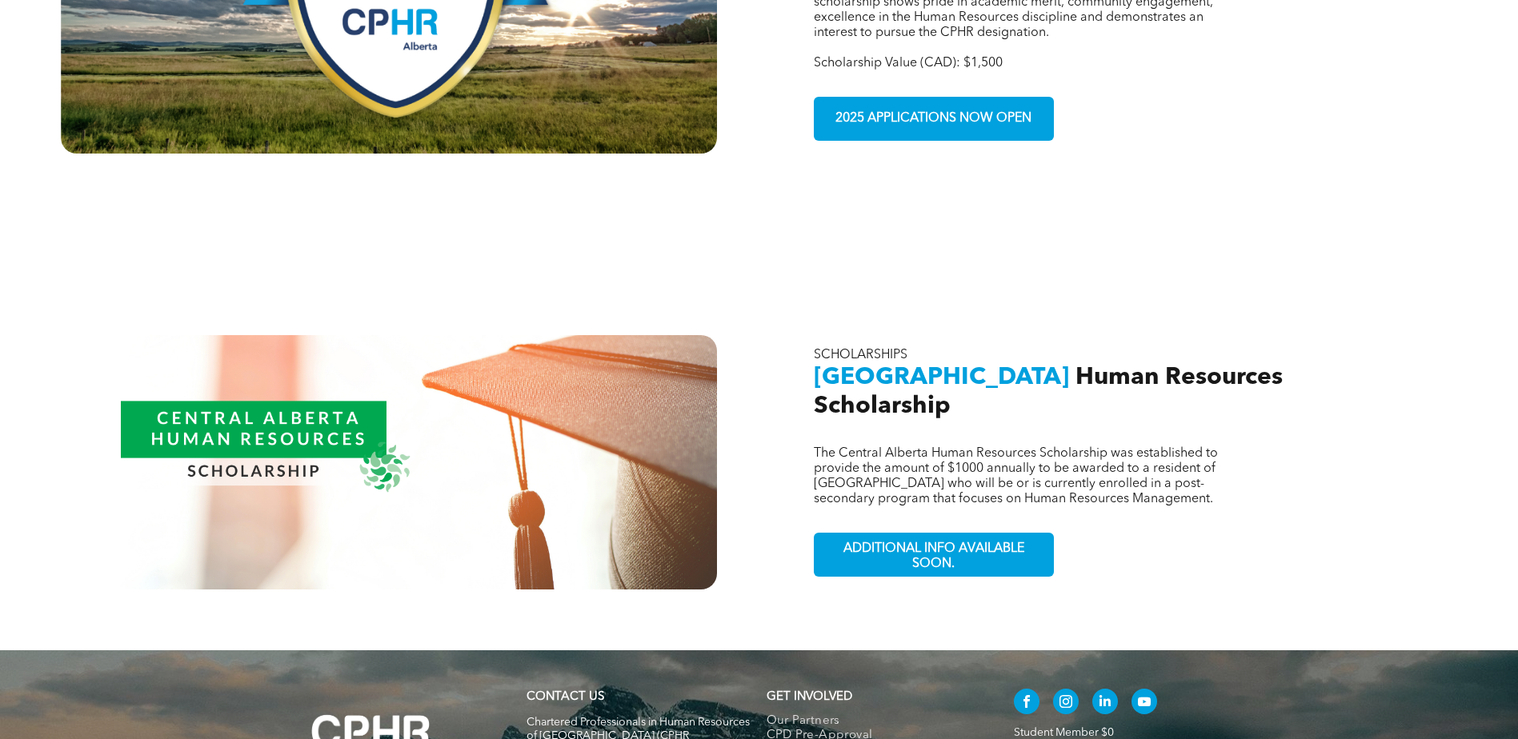
scroll to position [1327, 0]
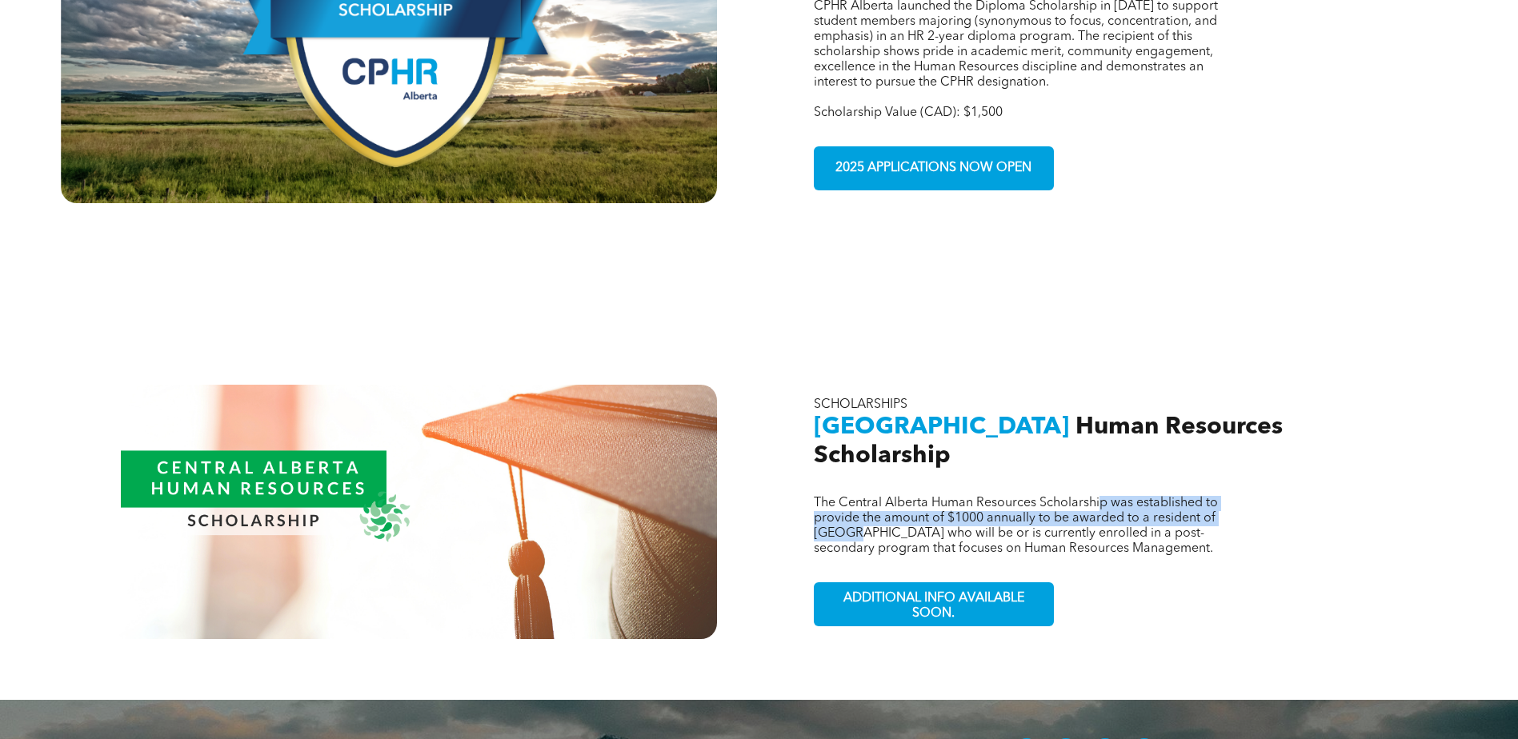
drag, startPoint x: 851, startPoint y: 506, endPoint x: 1099, endPoint y: 457, distance: 252.8
click at [1099, 457] on div "The Central Alberta Human Resources Scholarship was established to provide the …" at bounding box center [1129, 512] width 656 height 254
click at [1102, 456] on div "The Central Alberta Human Resources Scholarship was established to provide the …" at bounding box center [1129, 512] width 656 height 254
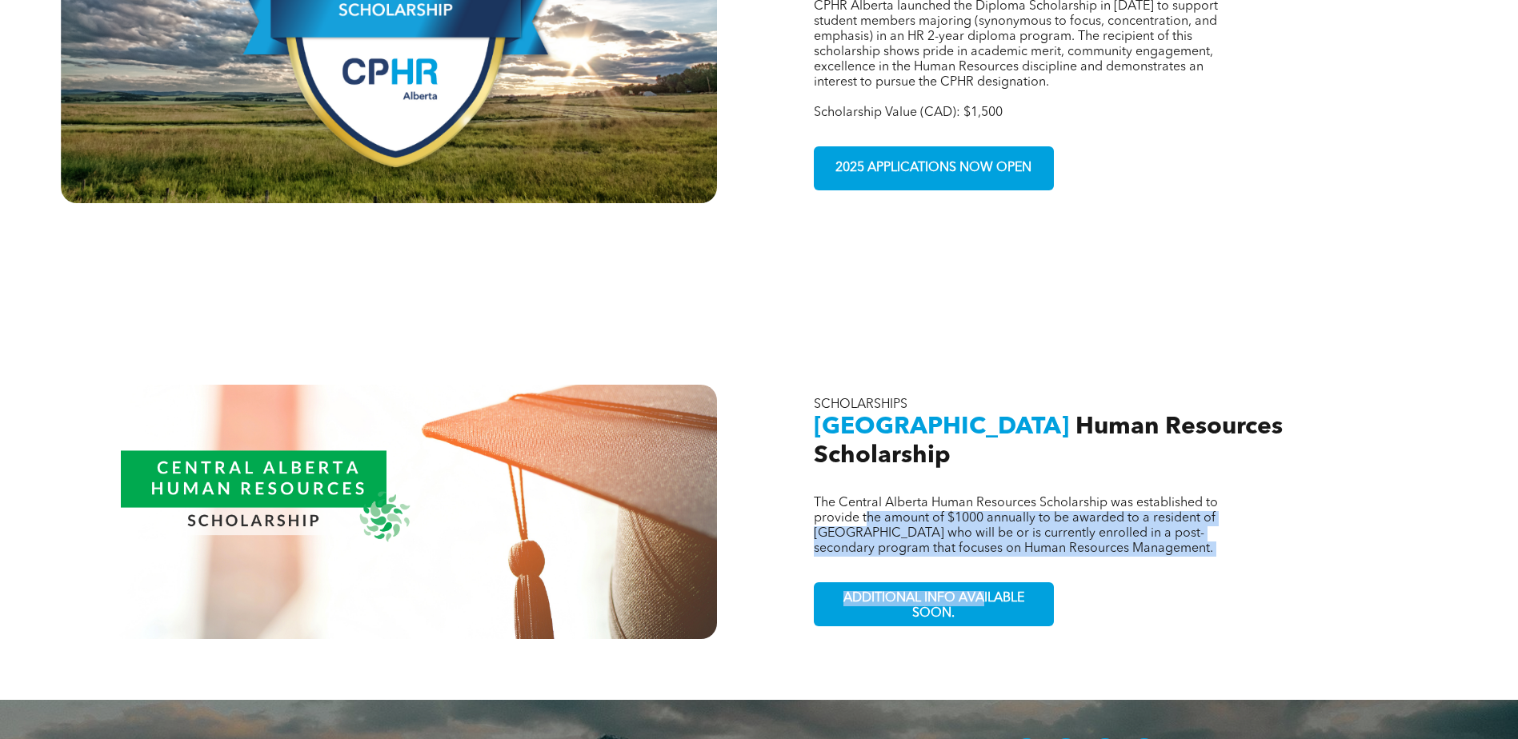
drag, startPoint x: 866, startPoint y: 493, endPoint x: 996, endPoint y: 557, distance: 145.3
click at [993, 557] on div "The Central Alberta Human Resources Scholarship was established to provide the …" at bounding box center [1129, 512] width 656 height 254
drag, startPoint x: 996, startPoint y: 557, endPoint x: 1195, endPoint y: 578, distance: 200.4
click at [1195, 578] on div "The Central Alberta Human Resources Scholarship was established to provide the …" at bounding box center [1129, 512] width 656 height 254
click at [1178, 563] on div "The Central Alberta Human Resources Scholarship was established to provide the …" at bounding box center [1129, 512] width 656 height 254
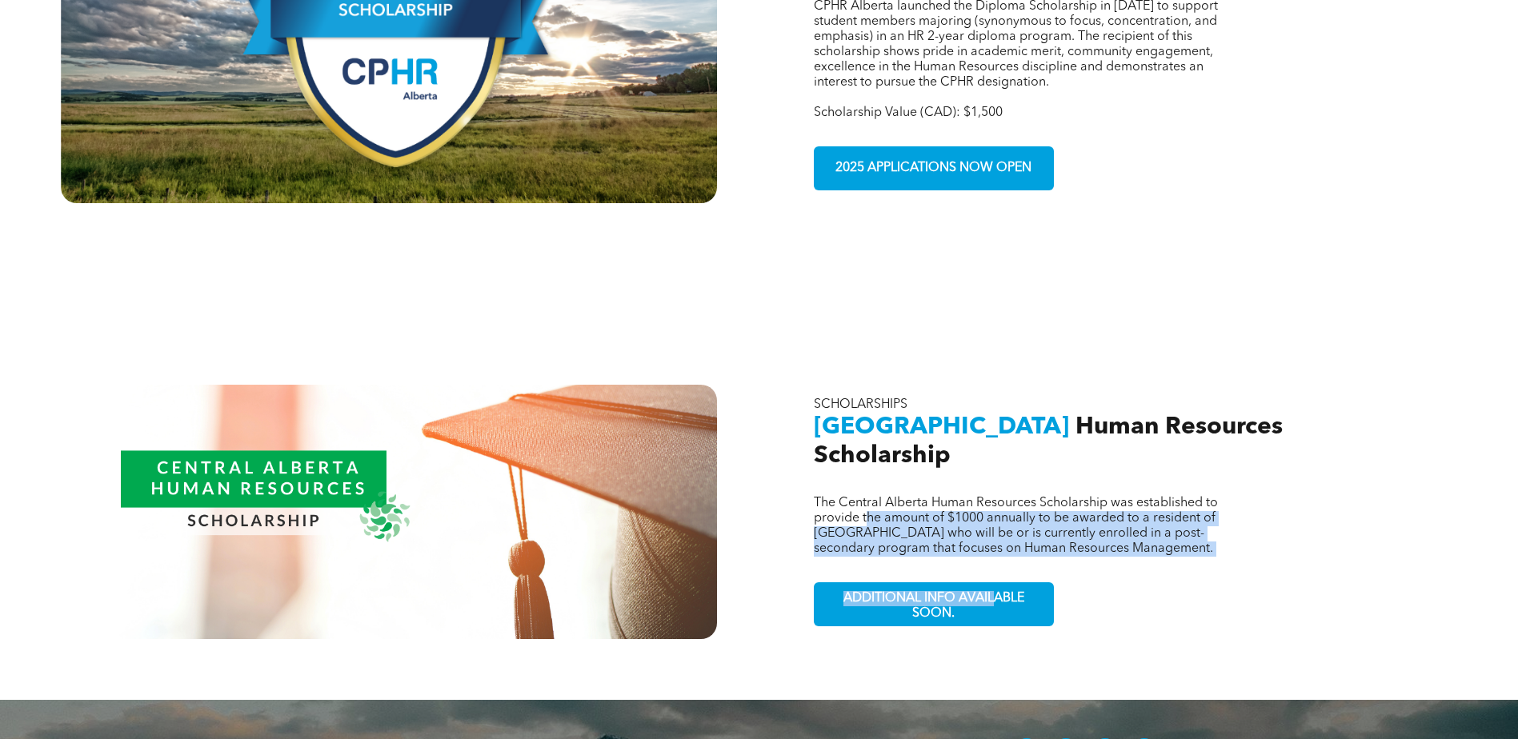
click at [1071, 511] on span "The Central Alberta Human Resources Scholarship was established to provide the …" at bounding box center [1016, 526] width 404 height 58
click at [1023, 499] on span "The Central Alberta Human Resources Scholarship was established to provide the …" at bounding box center [1016, 526] width 404 height 58
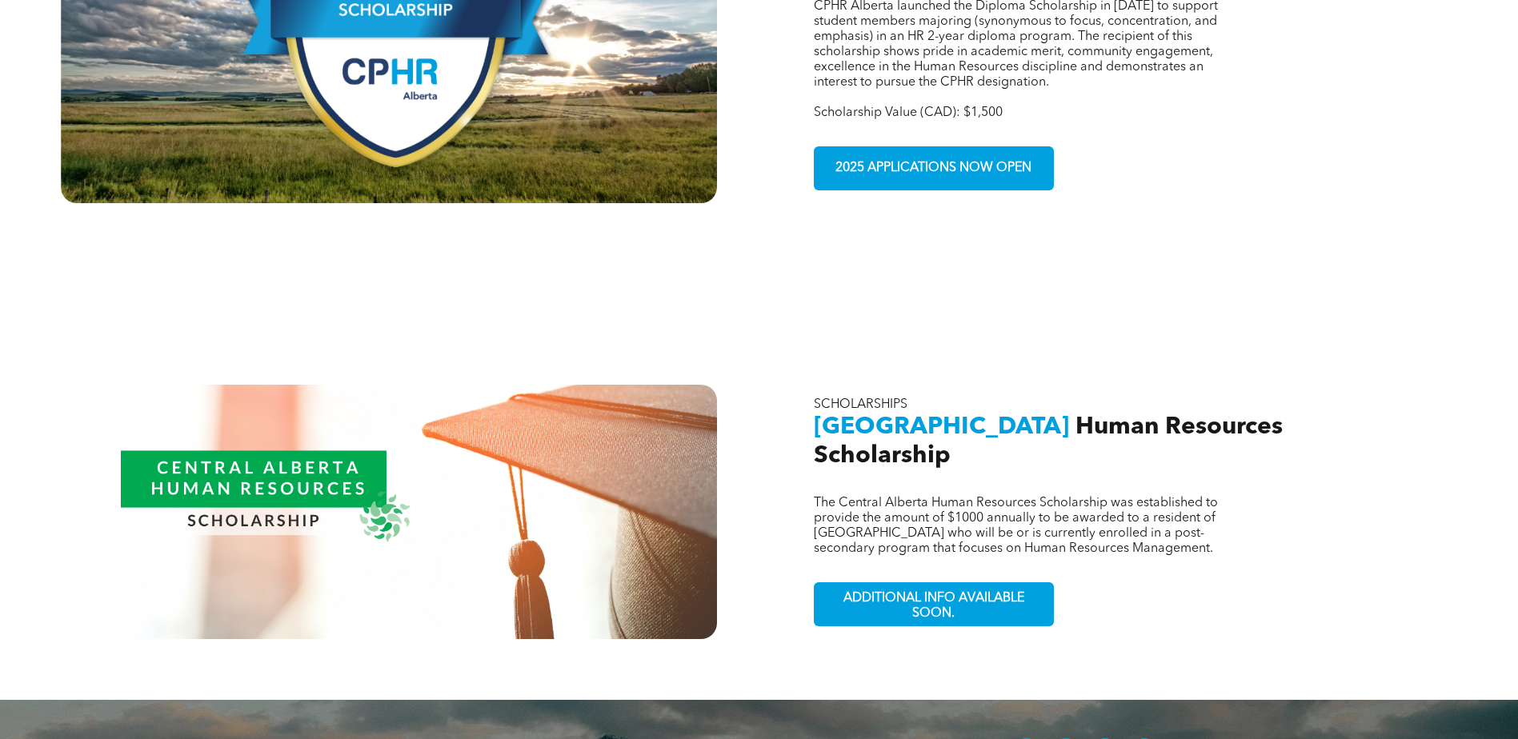
click at [954, 583] on span "ADDITIONAL INFO AVAILABLE SOON." at bounding box center [934, 606] width 234 height 46
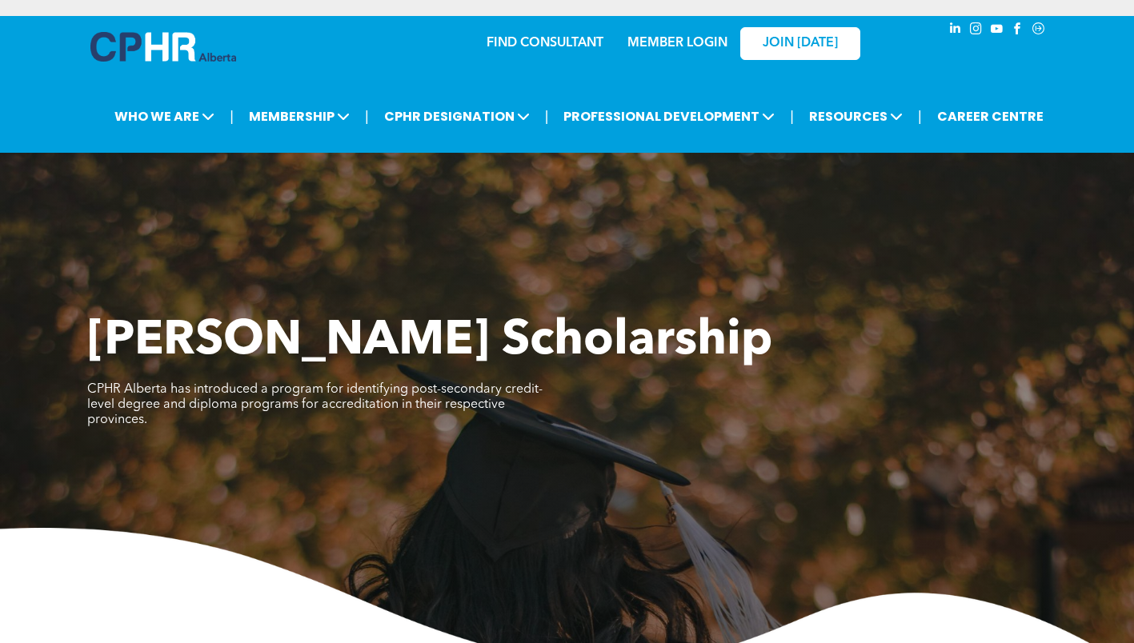
scroll to position [2640, 0]
